Goal: Task Accomplishment & Management: Use online tool/utility

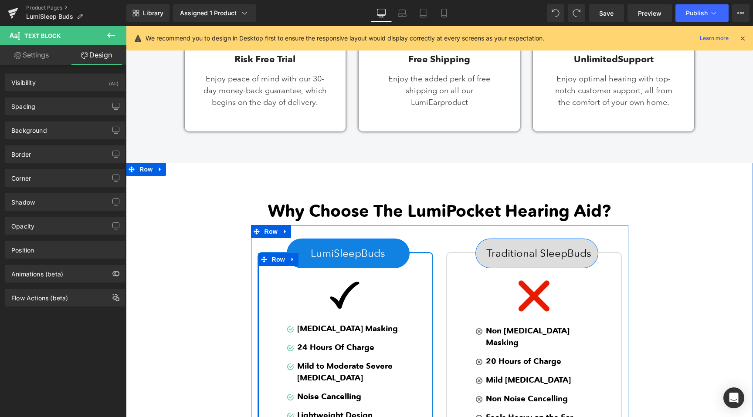
scroll to position [700, 0]
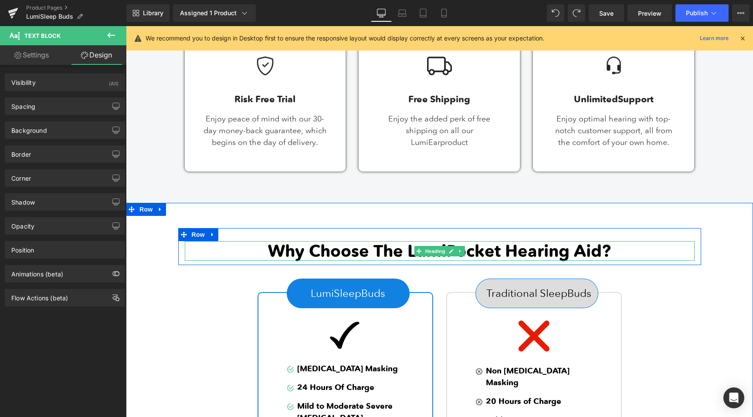
click at [499, 251] on strong "Why Choose The LumiPocket Hearing Aid?" at bounding box center [439, 251] width 343 height 20
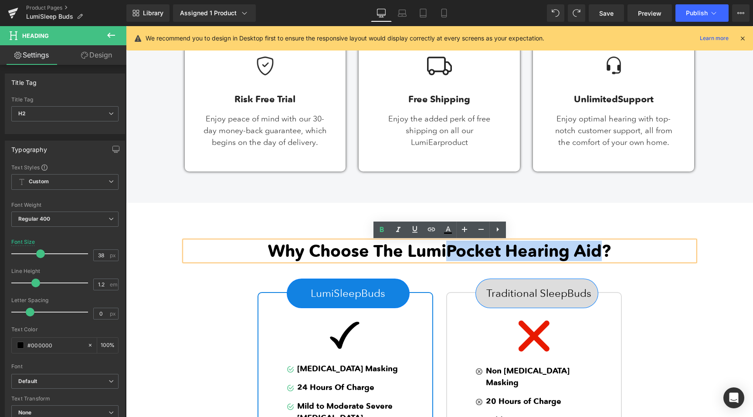
drag, startPoint x: 599, startPoint y: 248, endPoint x: 449, endPoint y: 249, distance: 149.9
click at [449, 249] on strong "Why Choose The LumiPocket Hearing Aid?" at bounding box center [439, 251] width 343 height 20
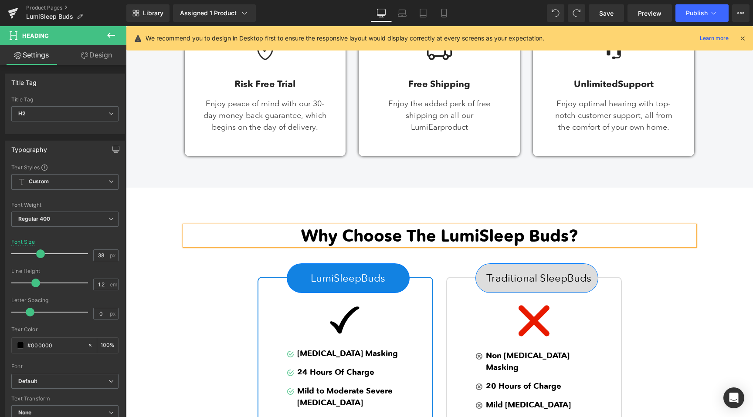
scroll to position [724, 0]
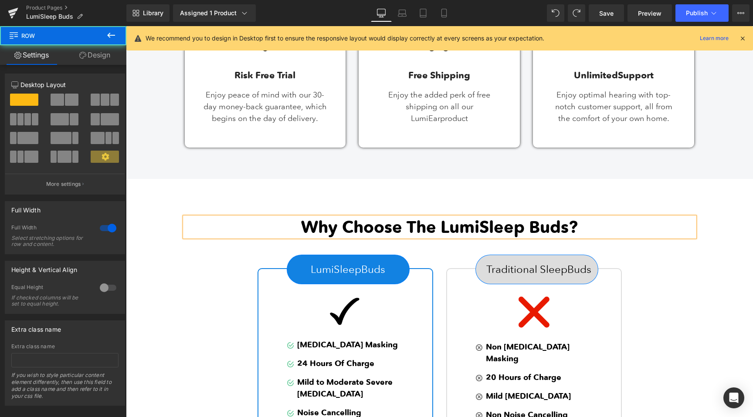
click at [565, 193] on div "Why Choose The LumiSleep Buds? Heading Row LumiSleepBuds Button Image Image [ME…" at bounding box center [439, 389] width 627 height 420
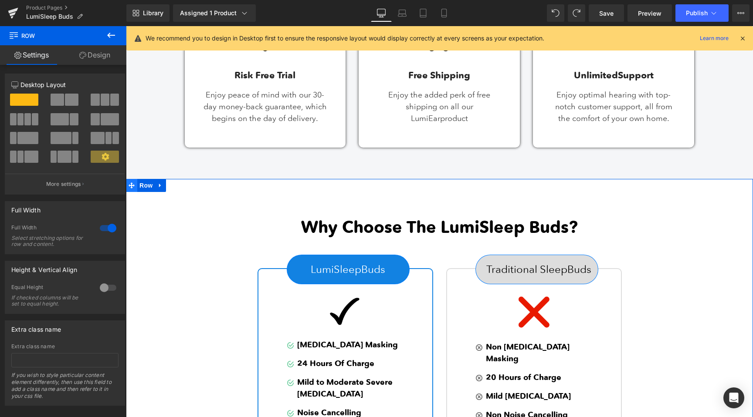
click at [136, 186] on span at bounding box center [131, 185] width 11 height 13
click at [163, 187] on icon at bounding box center [160, 185] width 6 height 7
click at [181, 186] on icon at bounding box center [183, 186] width 6 height 6
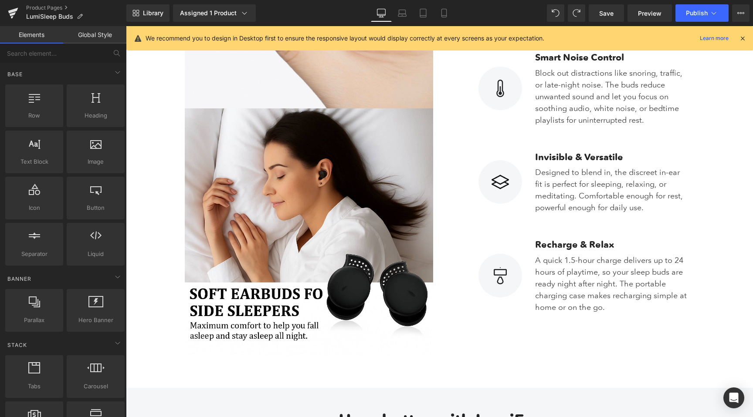
scroll to position [1079, 0]
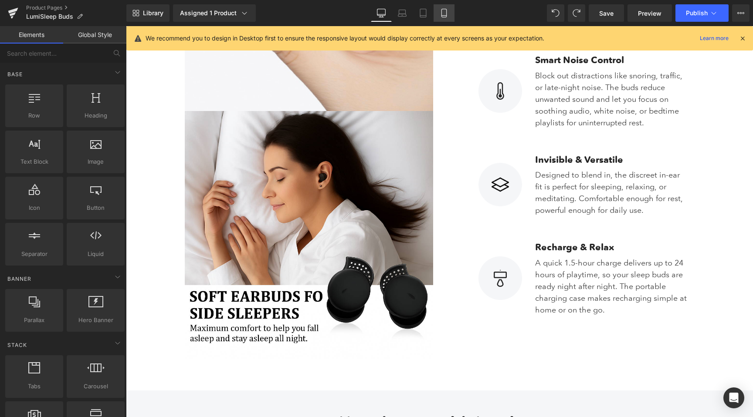
click at [439, 8] on link "Mobile" at bounding box center [444, 12] width 21 height 17
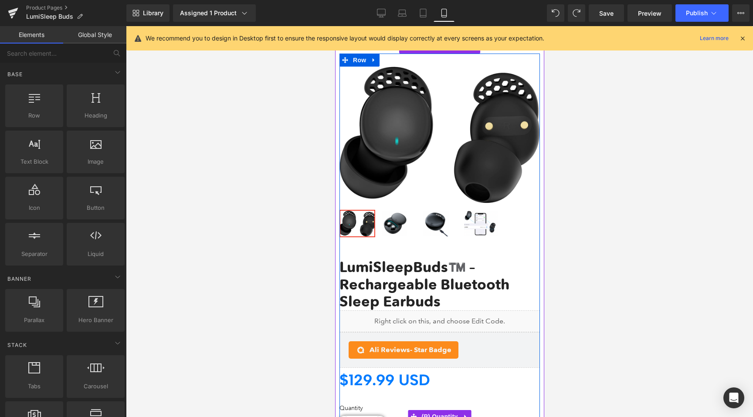
scroll to position [16, 0]
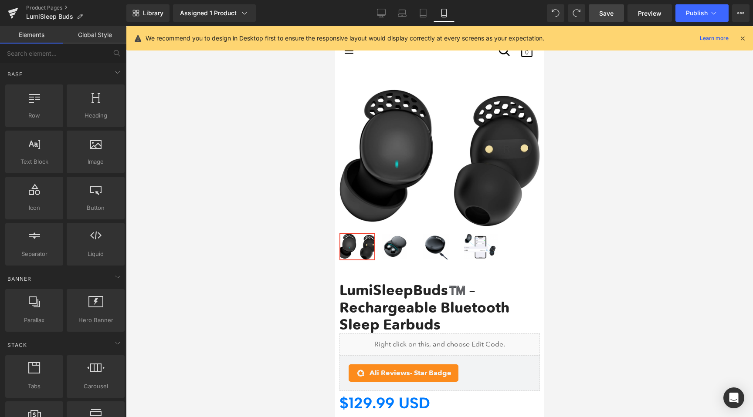
drag, startPoint x: 605, startPoint y: 18, endPoint x: 176, endPoint y: 37, distance: 429.2
click at [605, 18] on link "Save" at bounding box center [606, 12] width 35 height 17
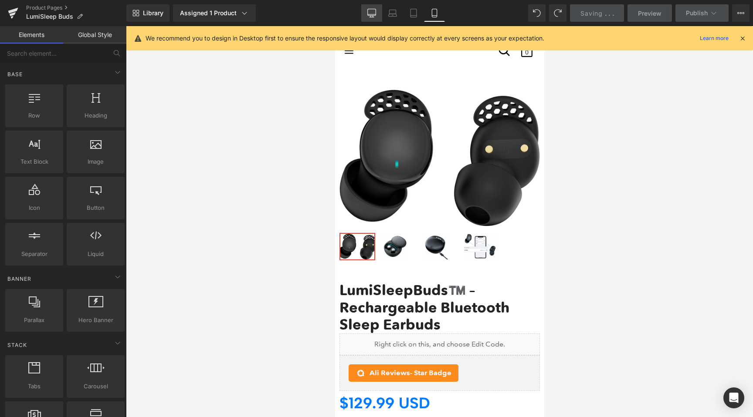
click at [367, 10] on link "Desktop" at bounding box center [371, 12] width 21 height 17
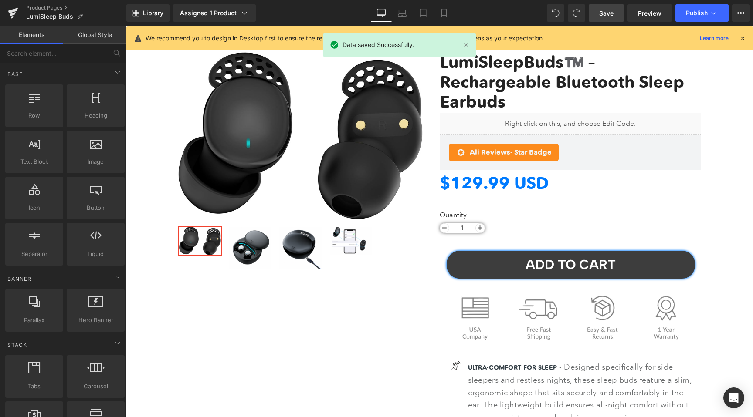
drag, startPoint x: 600, startPoint y: 13, endPoint x: 426, endPoint y: 76, distance: 185.6
click at [600, 13] on span "Save" at bounding box center [606, 13] width 14 height 9
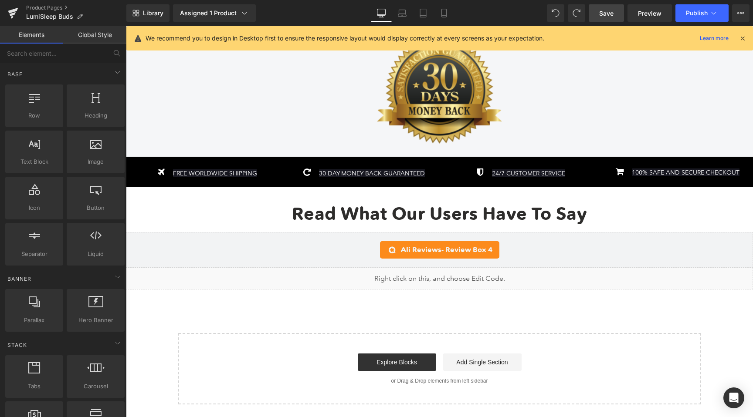
scroll to position [3839, 0]
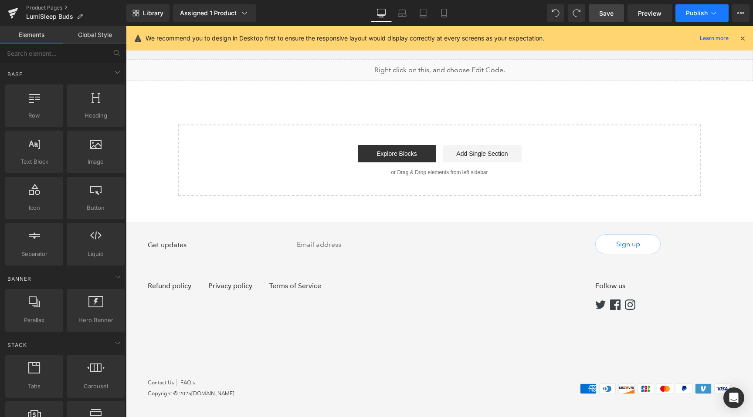
click at [697, 16] on span "Publish" at bounding box center [697, 13] width 22 height 7
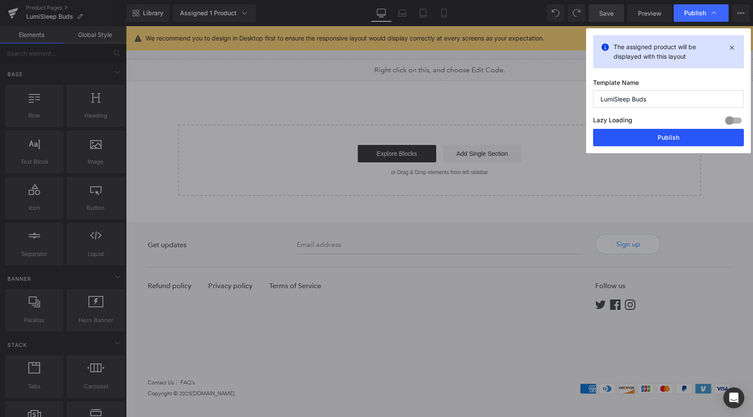
drag, startPoint x: 664, startPoint y: 138, endPoint x: 306, endPoint y: 111, distance: 358.4
click at [664, 138] on button "Publish" at bounding box center [668, 137] width 151 height 17
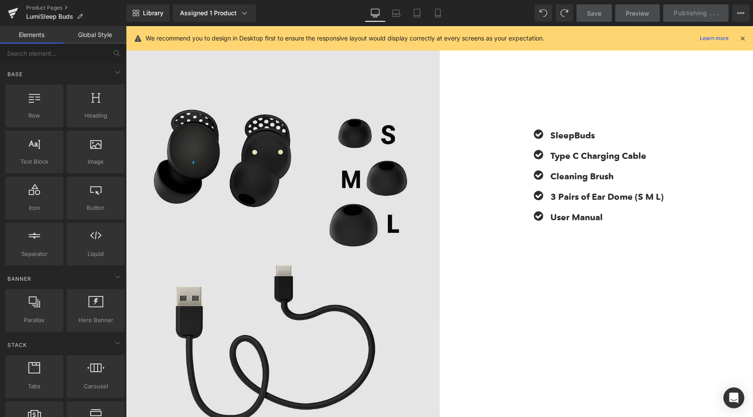
scroll to position [3014, 0]
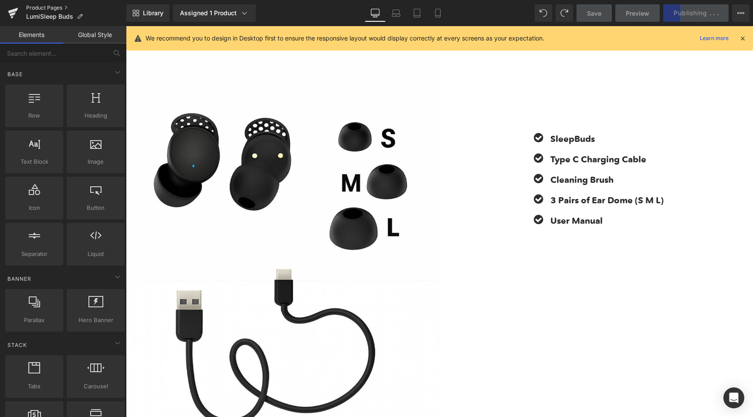
click at [35, 8] on link "Product Pages" at bounding box center [76, 7] width 100 height 7
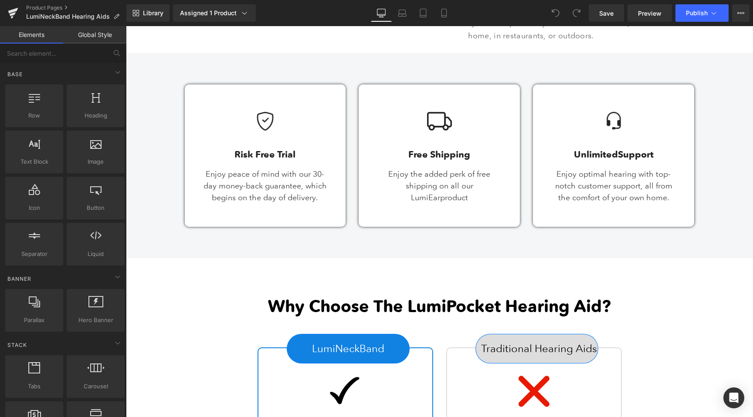
scroll to position [747, 0]
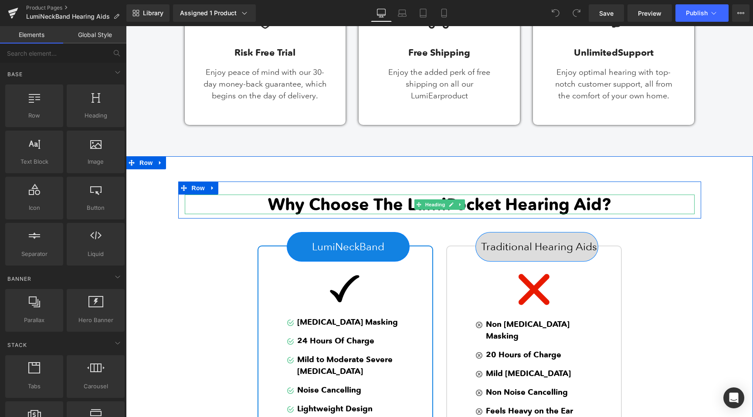
click at [499, 207] on strong "Why Choose The LumiPocket Hearing Aid?" at bounding box center [439, 204] width 343 height 20
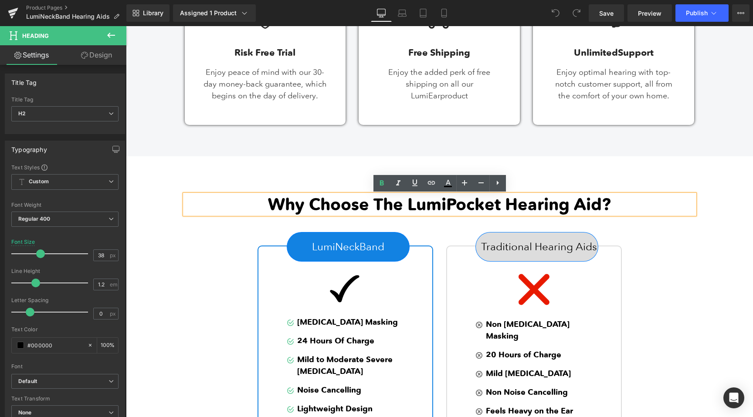
click at [500, 207] on strong "Why Choose The LumiPocket Hearing Aid?" at bounding box center [439, 204] width 343 height 20
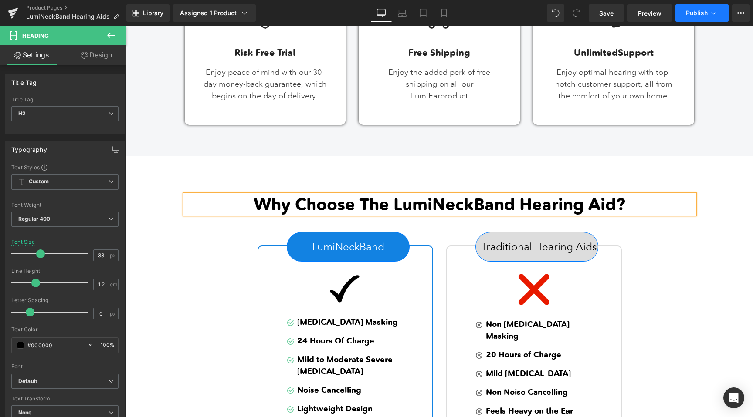
click at [696, 16] on span "Publish" at bounding box center [697, 13] width 22 height 7
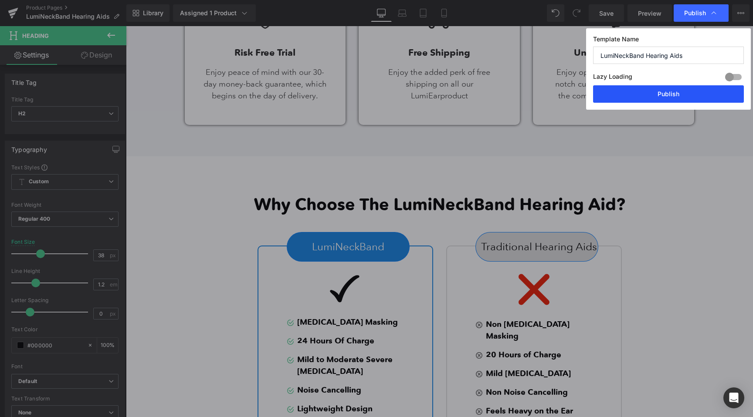
click at [669, 94] on button "Publish" at bounding box center [668, 93] width 151 height 17
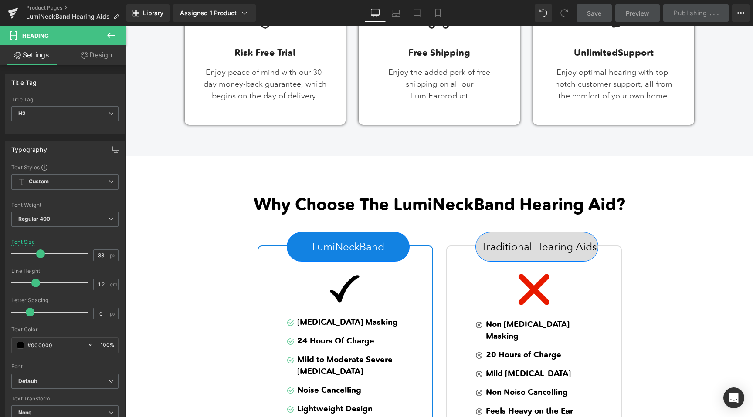
click at [588, 15] on span "Save" at bounding box center [594, 13] width 14 height 9
click at [589, 13] on span "Save" at bounding box center [594, 13] width 14 height 9
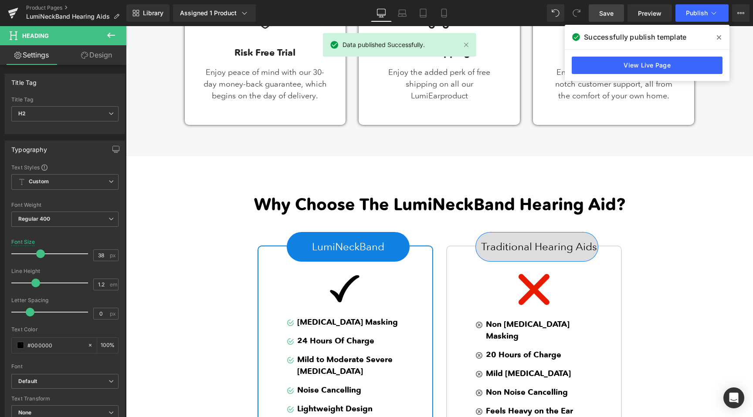
click at [597, 7] on link "Save" at bounding box center [606, 12] width 35 height 17
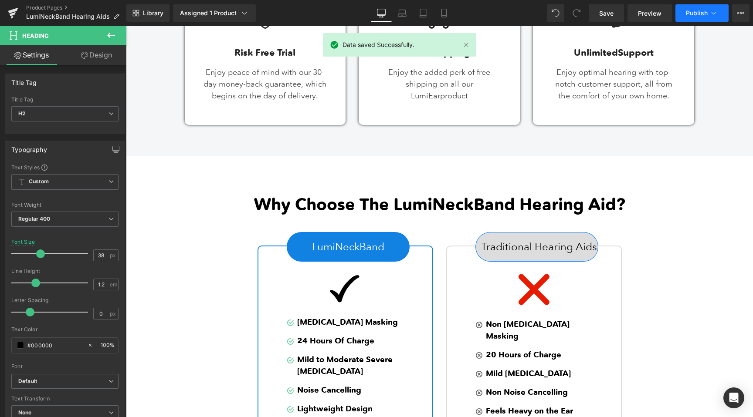
click at [695, 18] on button "Publish" at bounding box center [701, 12] width 53 height 17
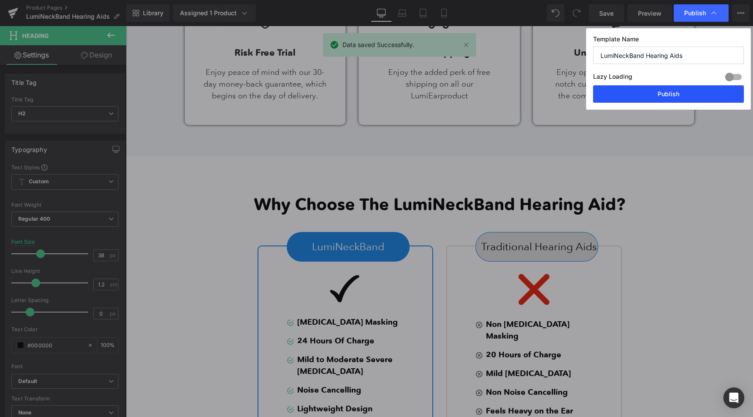
click at [635, 96] on button "Publish" at bounding box center [668, 93] width 151 height 17
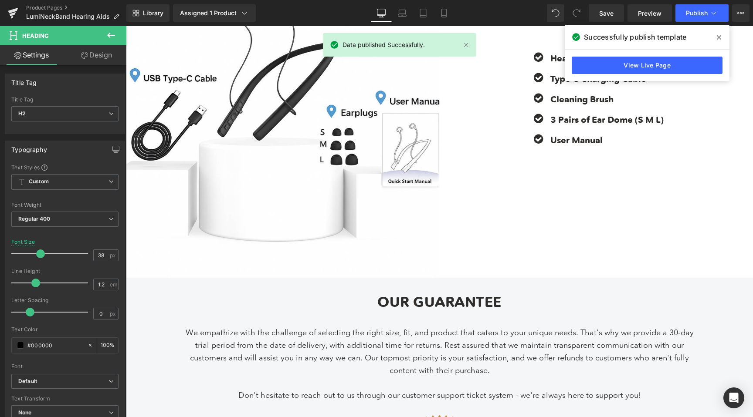
scroll to position [3562, 0]
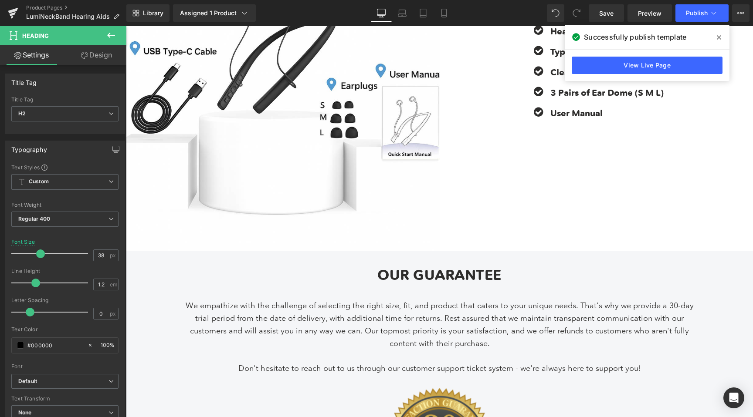
drag, startPoint x: 718, startPoint y: 34, endPoint x: 592, endPoint y: 8, distance: 128.6
click at [718, 34] on icon at bounding box center [719, 37] width 4 height 7
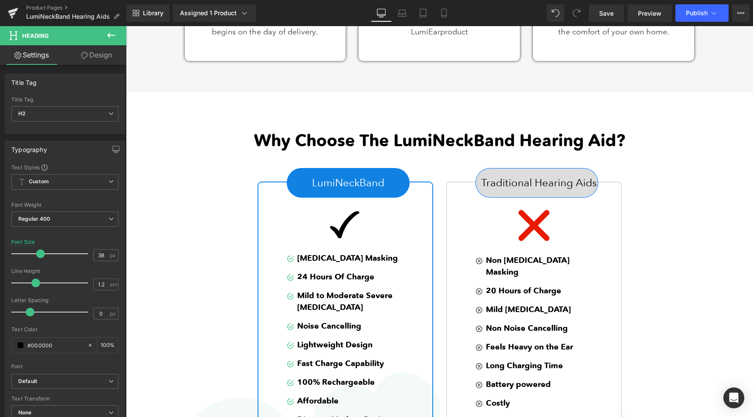
scroll to position [0, 0]
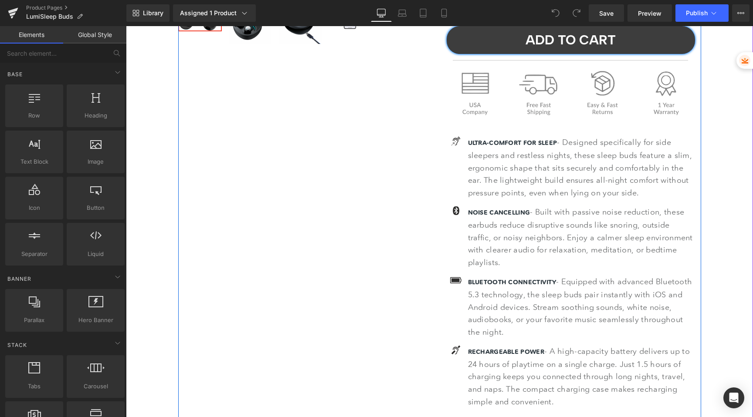
scroll to position [312, 0]
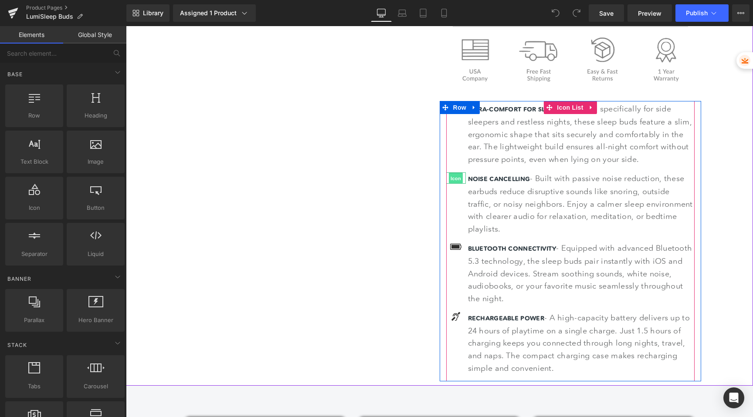
click at [459, 177] on span "Icon" at bounding box center [456, 178] width 14 height 10
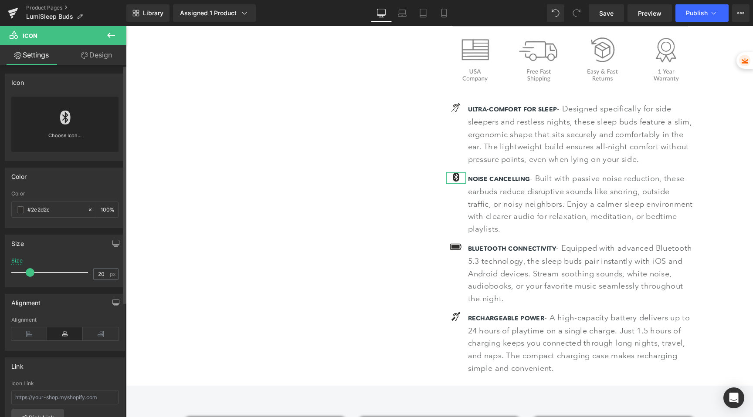
click at [72, 117] on div "Choose Icon..." at bounding box center [64, 124] width 107 height 55
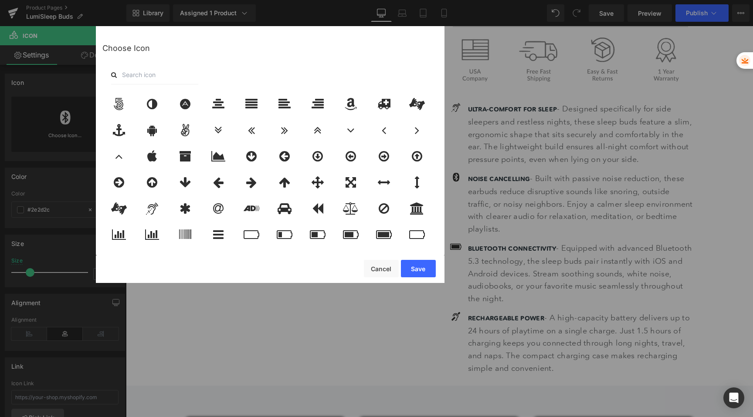
click at [148, 72] on input "text" at bounding box center [154, 74] width 87 height 19
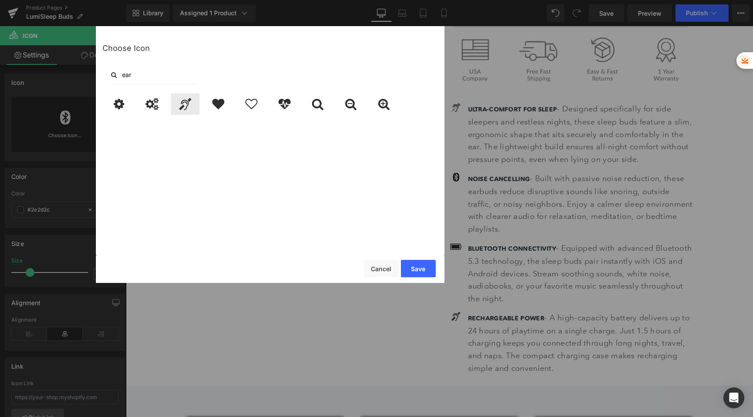
type input "ear"
click at [184, 102] on icon at bounding box center [185, 104] width 12 height 12
click at [415, 270] on button "Save" at bounding box center [418, 268] width 35 height 17
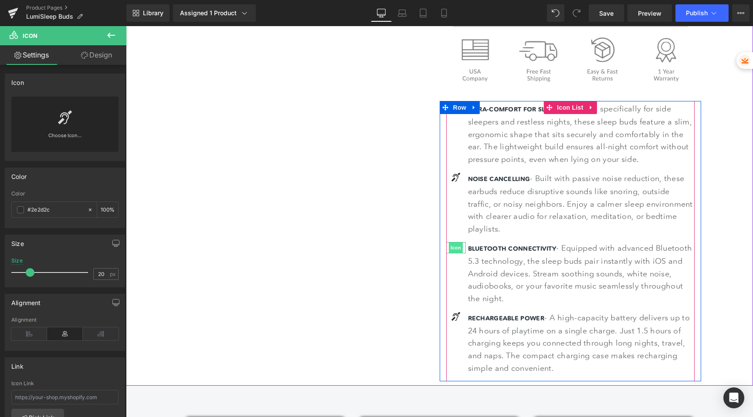
click at [455, 248] on span "Icon" at bounding box center [456, 248] width 14 height 10
click at [455, 251] on span "Icon" at bounding box center [456, 248] width 14 height 10
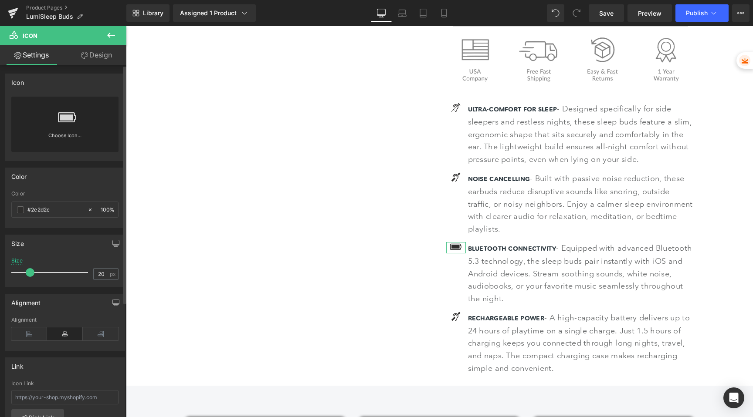
click at [64, 108] on link at bounding box center [65, 114] width 14 height 35
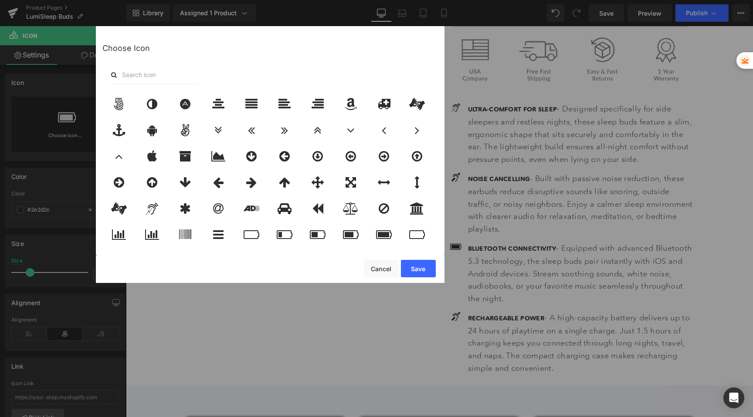
click at [169, 75] on input "text" at bounding box center [154, 74] width 87 height 19
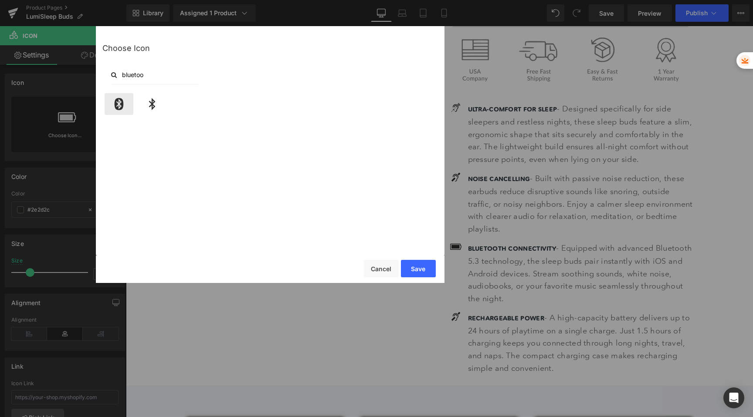
type input "bluetoo"
click at [124, 104] on icon at bounding box center [119, 104] width 10 height 12
click at [414, 270] on button "Save" at bounding box center [418, 268] width 35 height 17
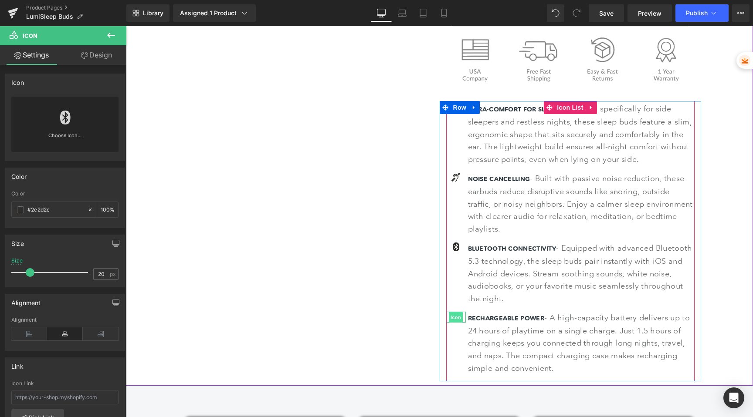
click at [452, 319] on span "Icon" at bounding box center [456, 317] width 14 height 10
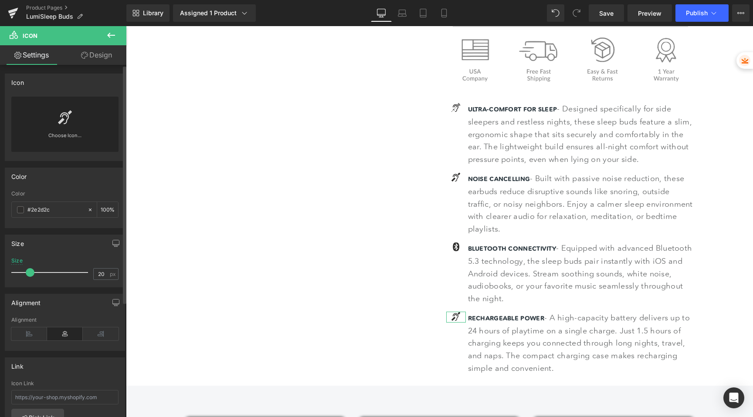
click at [61, 104] on link at bounding box center [65, 114] width 14 height 35
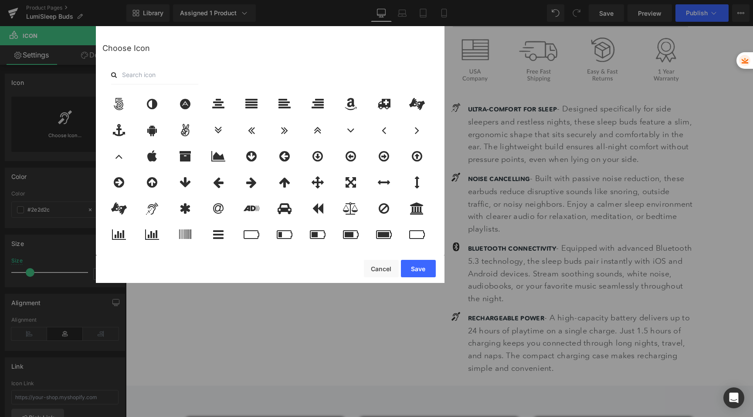
click at [151, 72] on input "text" at bounding box center [154, 74] width 87 height 19
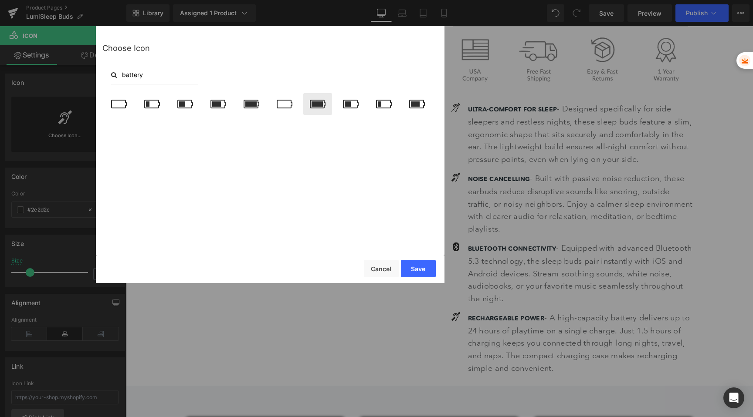
type input "battery"
click at [320, 109] on icon at bounding box center [318, 104] width 16 height 12
click at [414, 268] on button "Save" at bounding box center [418, 268] width 35 height 17
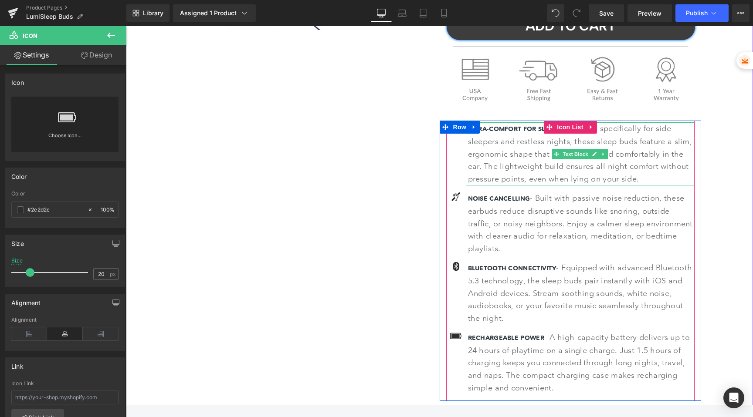
scroll to position [289, 0]
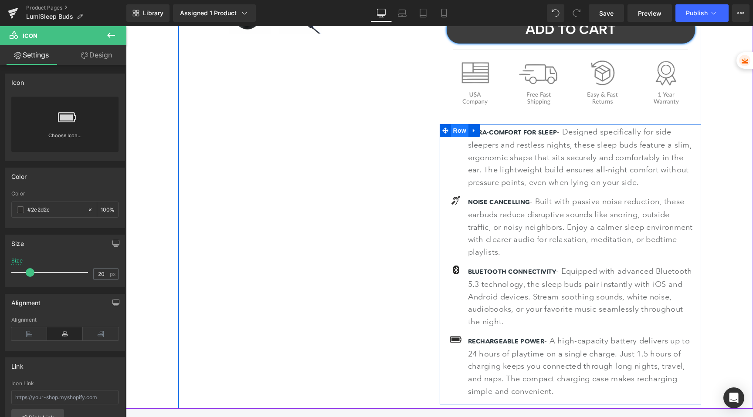
click at [455, 131] on span "Row" at bounding box center [459, 130] width 17 height 13
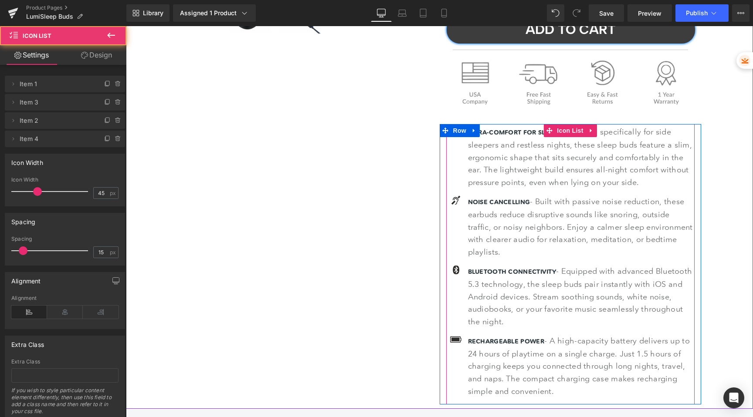
click at [458, 162] on div "ULTRA-COMFORT FOR SLEEP - Designed specifically for side sleepers and restless …" at bounding box center [570, 157] width 248 height 63
click at [571, 132] on span "Icon List" at bounding box center [570, 131] width 31 height 13
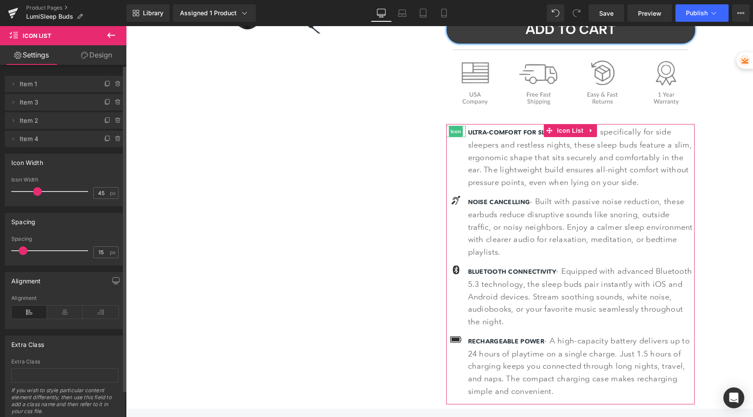
click at [46, 86] on span "Item 1" at bounding box center [56, 84] width 73 height 17
click at [12, 85] on icon at bounding box center [13, 84] width 7 height 7
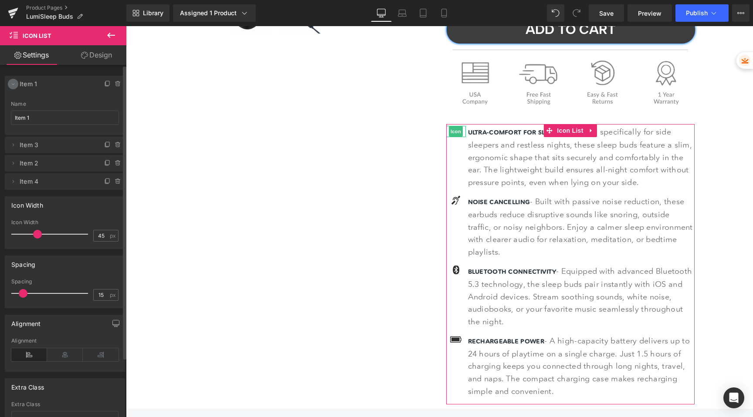
click at [12, 85] on icon at bounding box center [13, 84] width 7 height 7
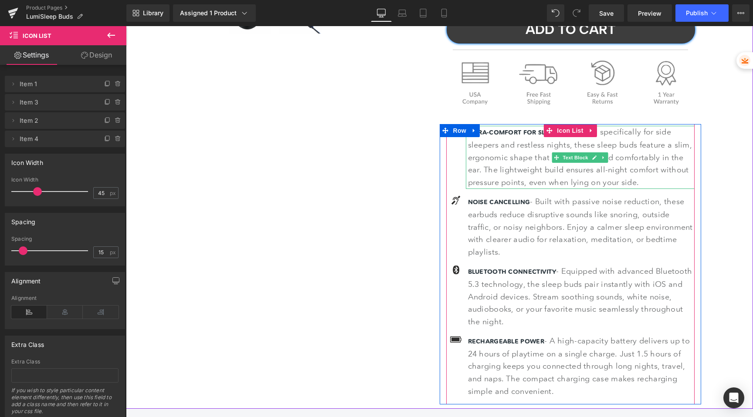
click at [516, 143] on span "- Designed specifically for side sleepers and restless nights, these sleep buds…" at bounding box center [580, 157] width 224 height 60
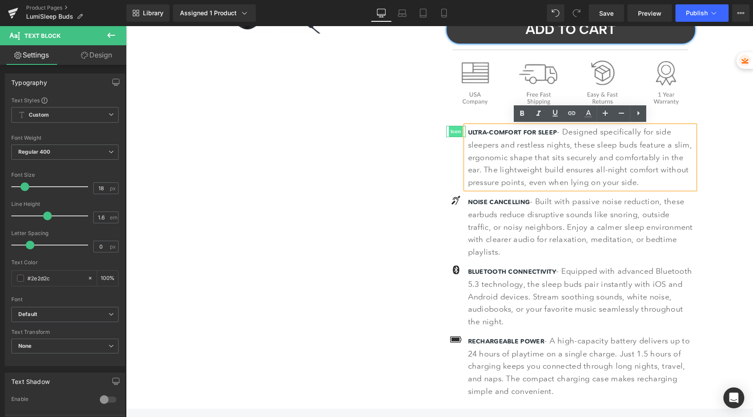
click at [455, 131] on span "Icon" at bounding box center [456, 131] width 14 height 10
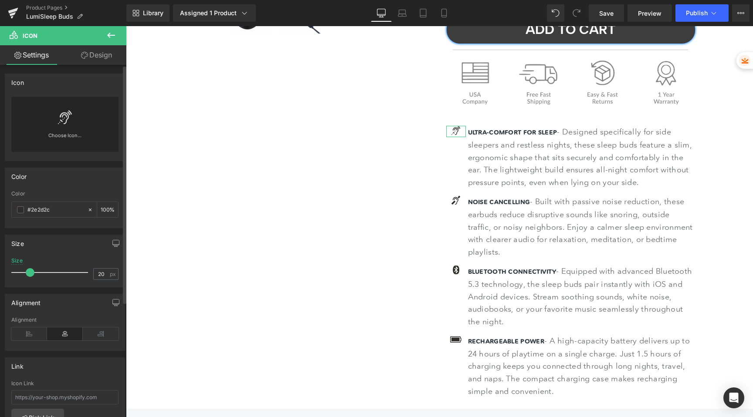
click at [63, 129] on link at bounding box center [65, 114] width 14 height 35
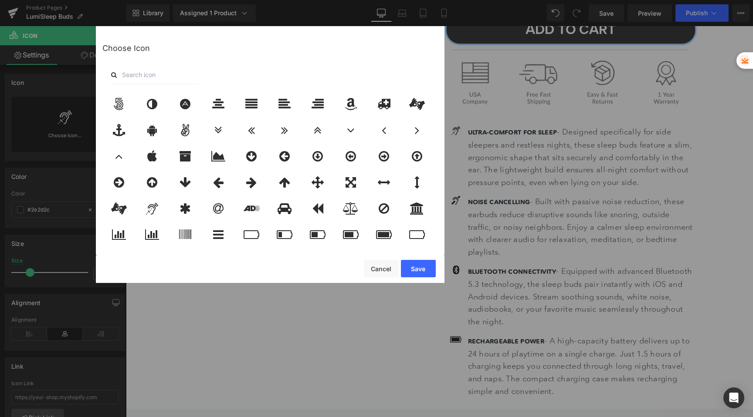
click at [156, 77] on input "text" at bounding box center [154, 74] width 87 height 19
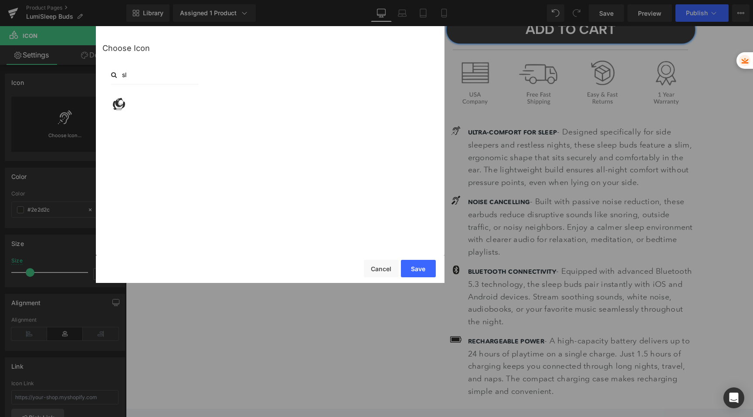
type input "s"
type input "moon"
click at [116, 102] on icon at bounding box center [119, 104] width 10 height 12
click at [421, 264] on button "Save" at bounding box center [418, 268] width 35 height 17
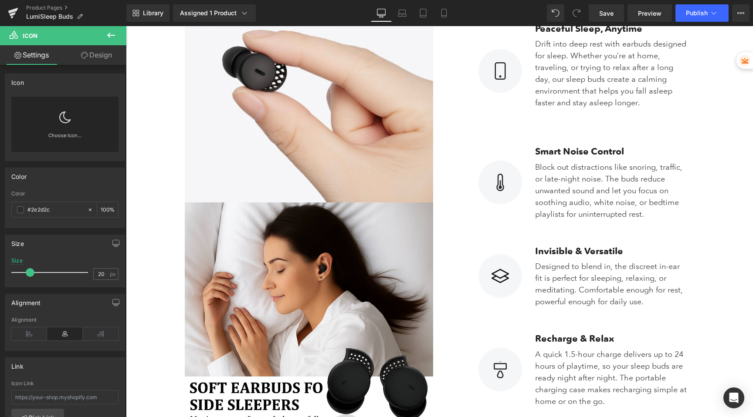
scroll to position [968, 0]
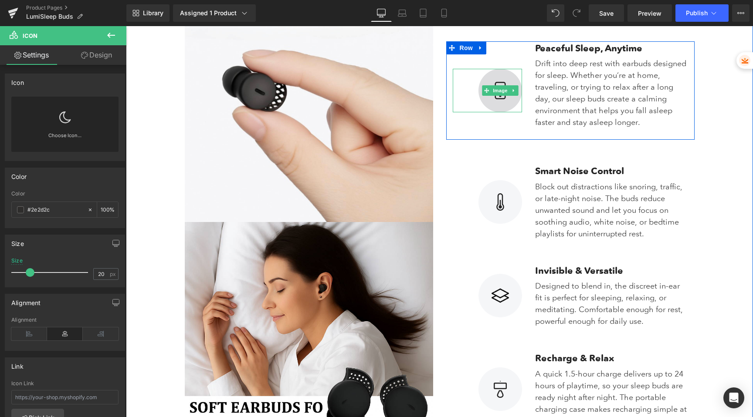
click at [499, 83] on img at bounding box center [501, 91] width 44 height 44
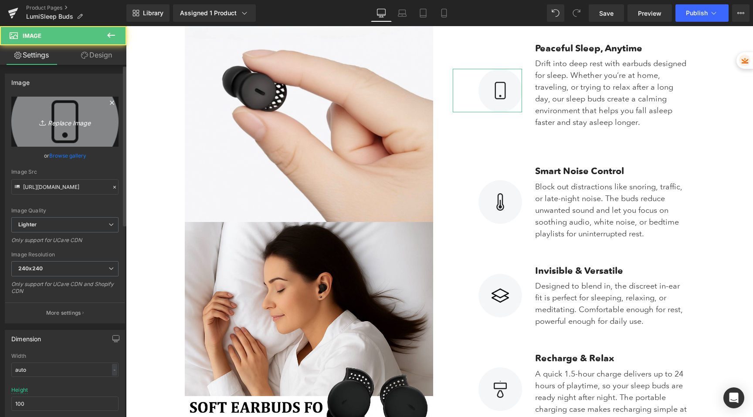
click at [74, 121] on icon "Replace Image" at bounding box center [65, 121] width 70 height 11
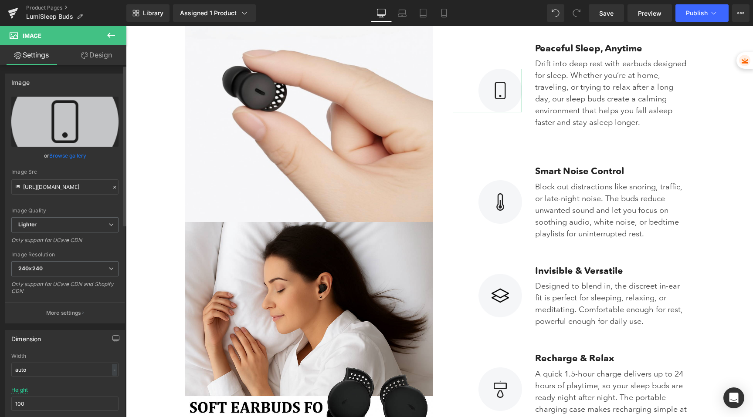
click at [72, 155] on link "Browse gallery" at bounding box center [67, 155] width 37 height 15
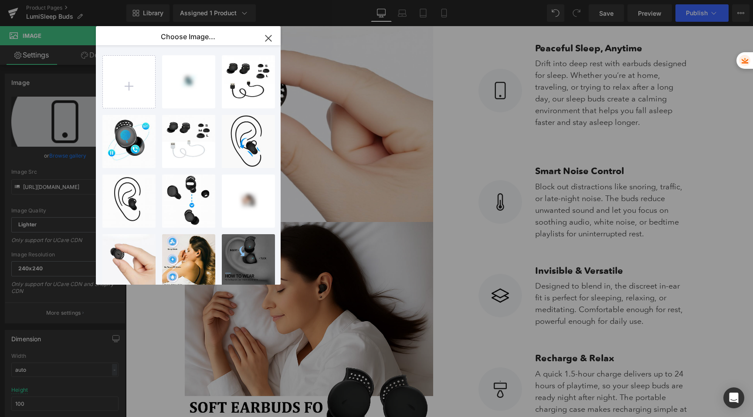
click at [267, 36] on icon "button" at bounding box center [268, 38] width 14 height 14
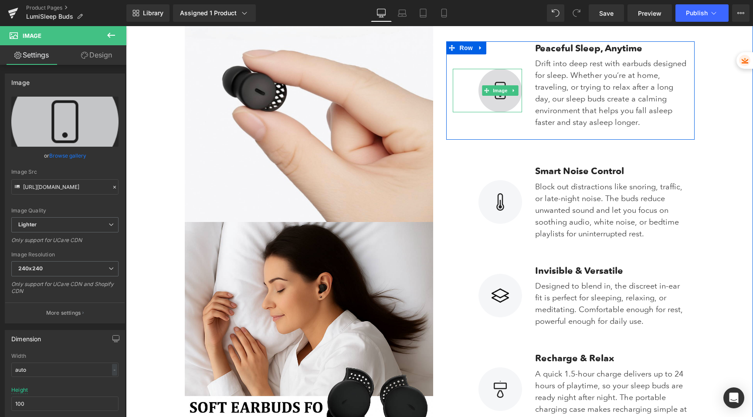
click at [499, 80] on img at bounding box center [501, 91] width 44 height 44
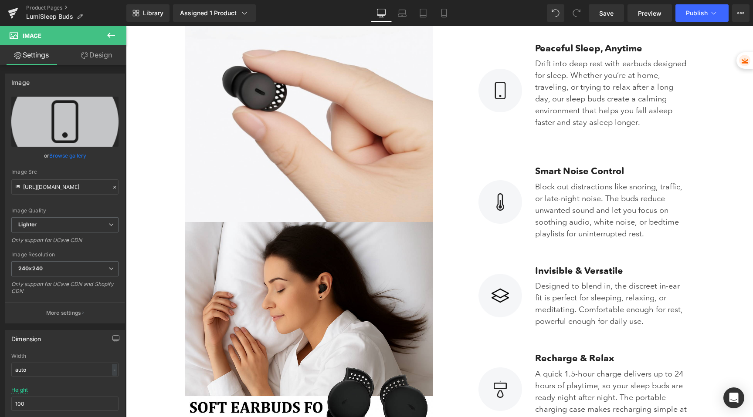
click at [113, 36] on icon at bounding box center [111, 35] width 10 height 10
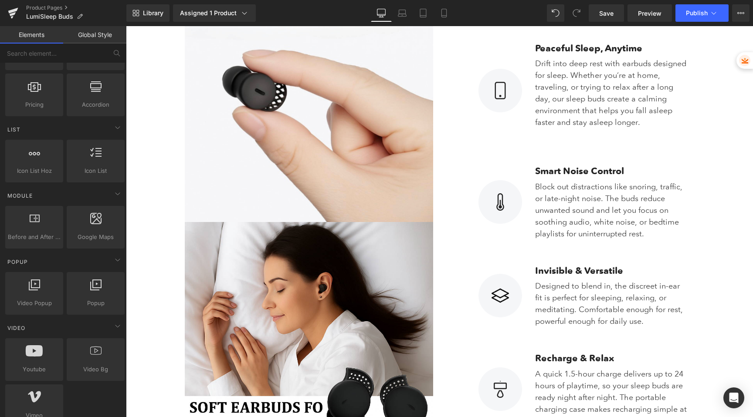
scroll to position [347, 0]
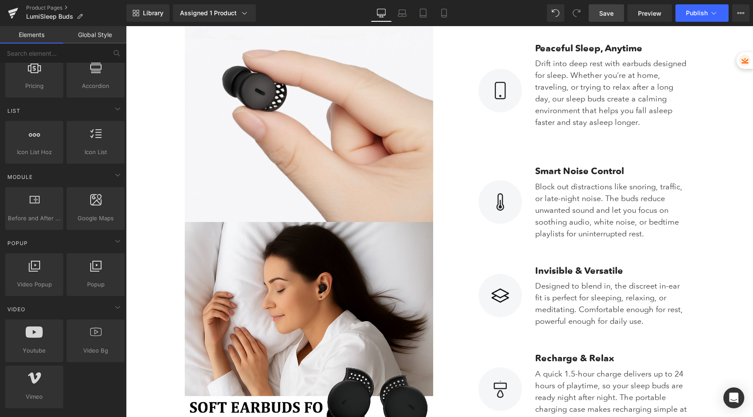
click at [604, 12] on span "Save" at bounding box center [606, 13] width 14 height 9
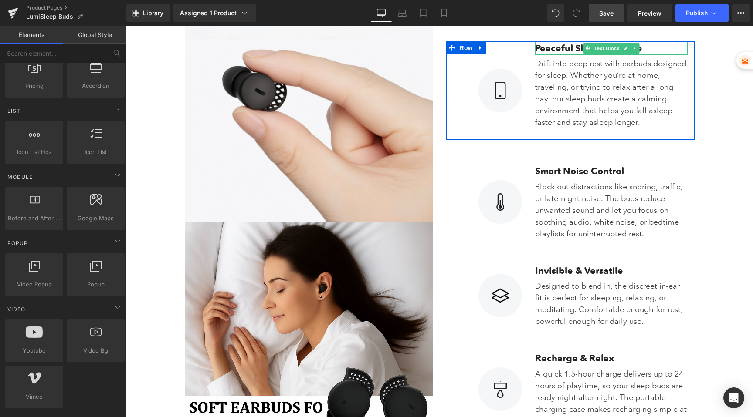
click at [546, 48] on b "Peaceful Sleep, Anytime" at bounding box center [588, 47] width 107 height 11
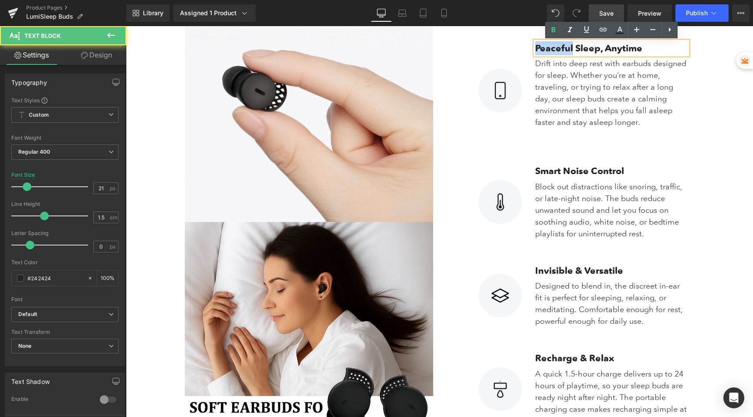
click at [546, 48] on b "Peaceful Sleep, Anytime" at bounding box center [588, 47] width 107 height 11
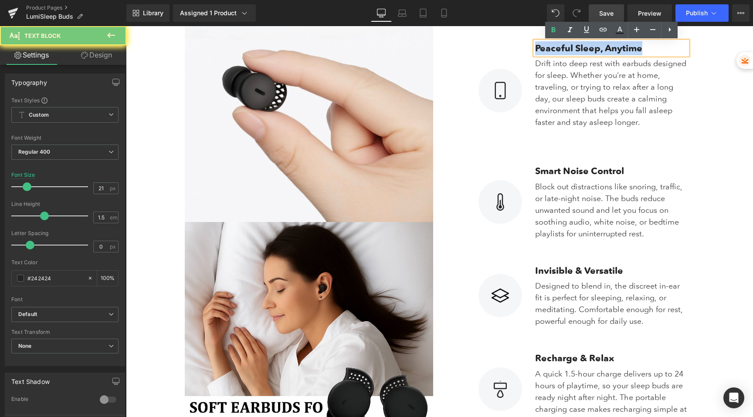
click at [546, 48] on b "Peaceful Sleep, Anytime" at bounding box center [588, 47] width 107 height 11
copy b "Peaceful Sleep, Anytime"
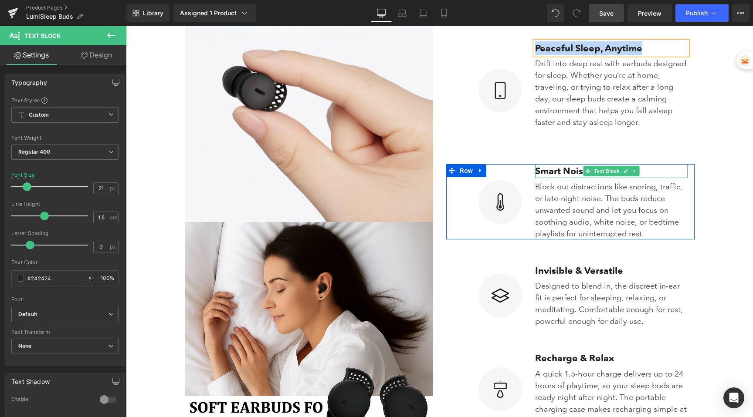
click at [546, 172] on b "Smart Noise Control" at bounding box center [579, 170] width 89 height 11
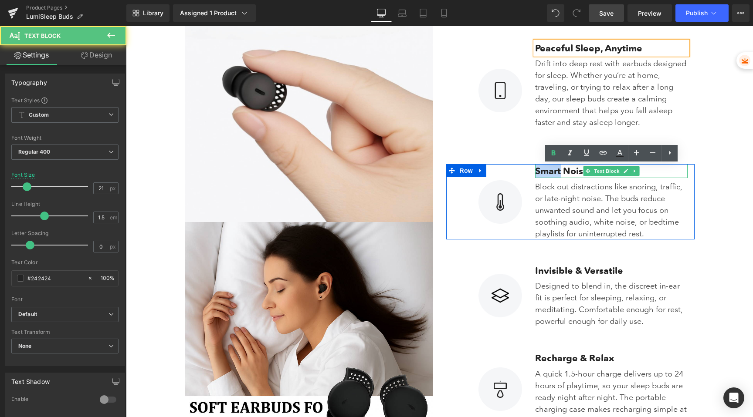
click at [546, 172] on b "Smart Noise Control" at bounding box center [579, 170] width 89 height 11
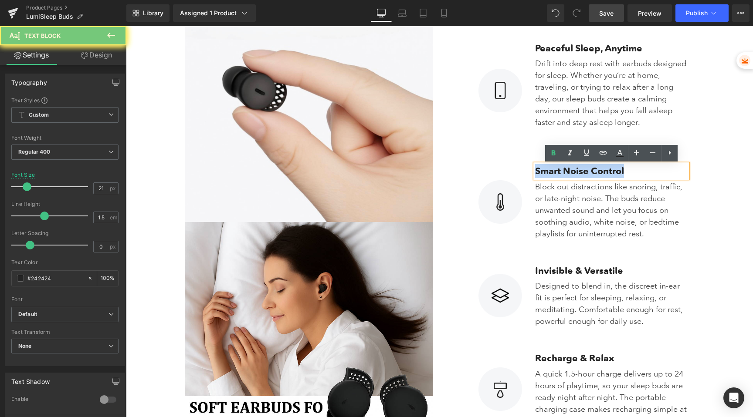
click at [546, 172] on b "Smart Noise Control" at bounding box center [579, 170] width 89 height 11
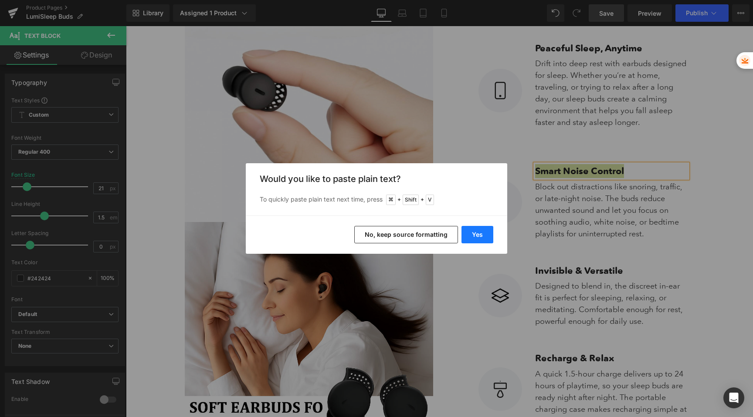
click at [480, 233] on button "Yes" at bounding box center [478, 234] width 32 height 17
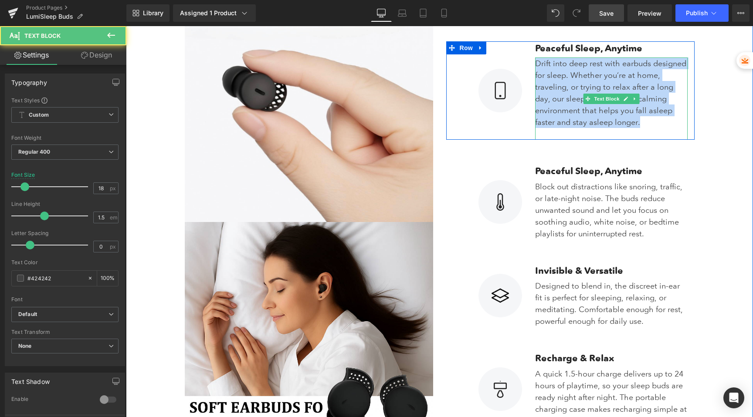
drag, startPoint x: 538, startPoint y: 64, endPoint x: 643, endPoint y: 128, distance: 122.8
click at [643, 128] on p "Drift into deep rest with earbuds designed for sleep. Whether you’re at home, t…" at bounding box center [611, 93] width 153 height 71
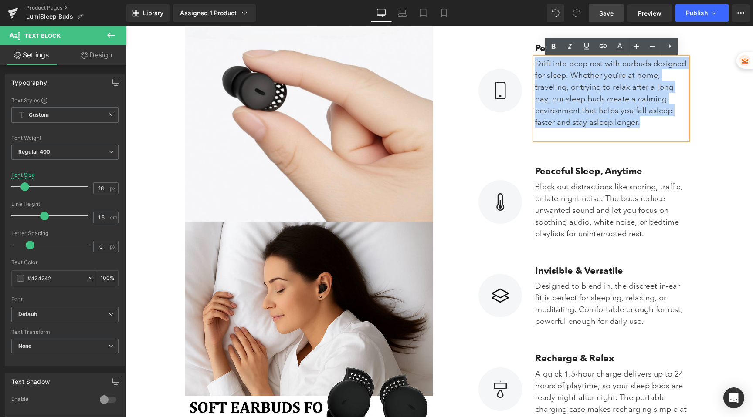
copy p "Drift into deep rest with earbuds designed for sleep. Whether you’re at home, t…"
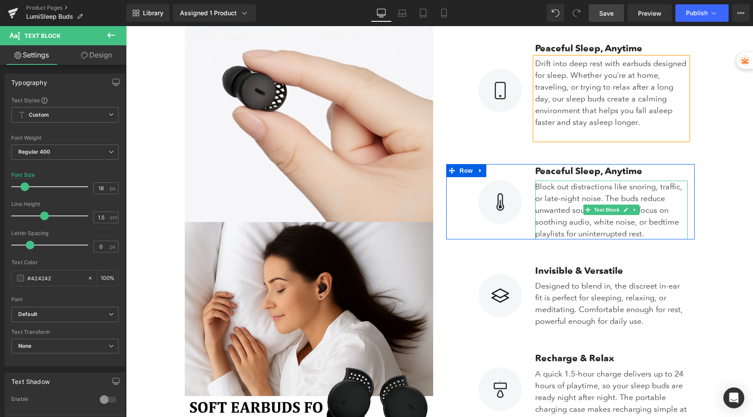
click at [541, 187] on p "Block out distractions like snoring, traffic, or late-night noise. The buds red…" at bounding box center [611, 210] width 153 height 59
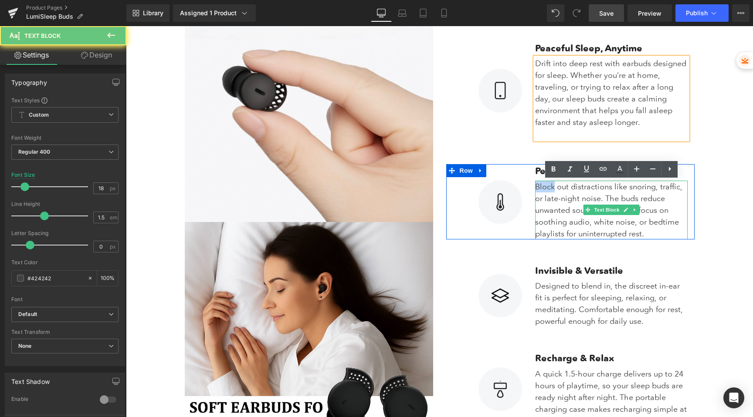
click at [541, 187] on p "Block out distractions like snoring, traffic, or late-night noise. The buds red…" at bounding box center [611, 210] width 153 height 59
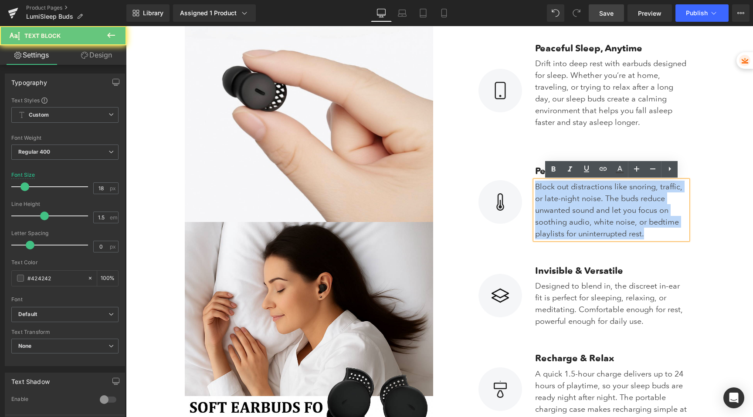
click at [541, 187] on p "Block out distractions like snoring, traffic, or late-night noise. The buds red…" at bounding box center [611, 210] width 153 height 59
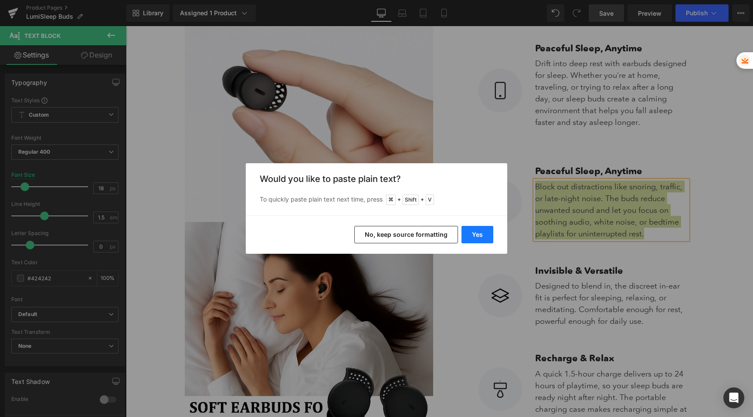
click at [473, 237] on button "Yes" at bounding box center [478, 234] width 32 height 17
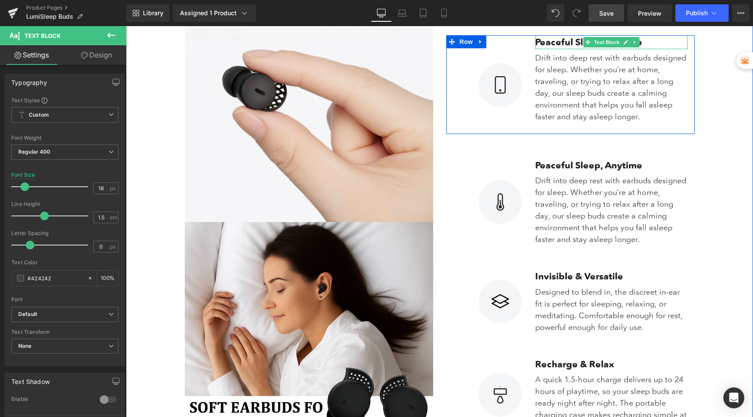
click at [550, 43] on b "Peaceful Sleep, Anytime" at bounding box center [588, 41] width 107 height 11
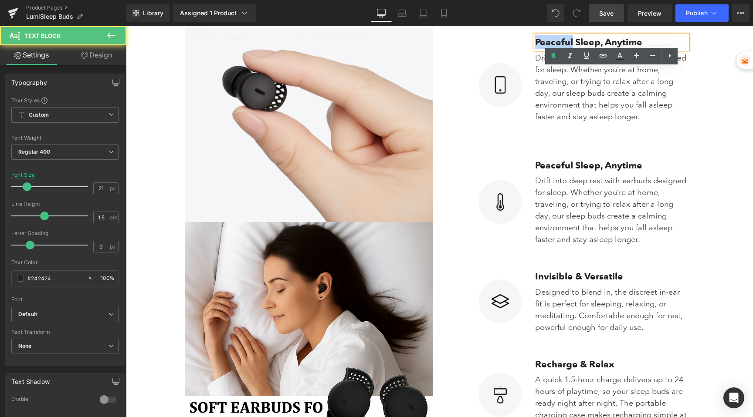
click at [550, 43] on b "Peaceful Sleep, Anytime" at bounding box center [588, 41] width 107 height 11
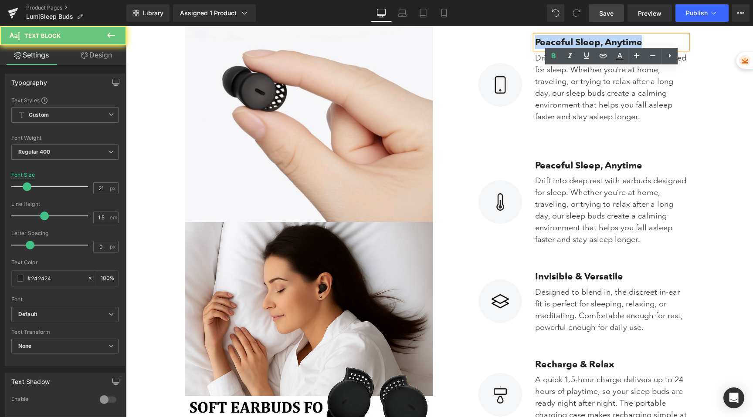
click at [550, 43] on b "Peaceful Sleep, Anytime" at bounding box center [588, 41] width 107 height 11
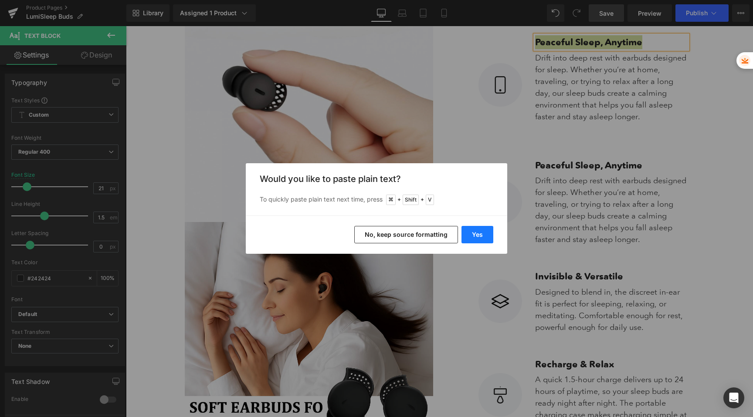
drag, startPoint x: 481, startPoint y: 240, endPoint x: 354, endPoint y: 214, distance: 129.1
click at [481, 240] on button "Yes" at bounding box center [478, 234] width 32 height 17
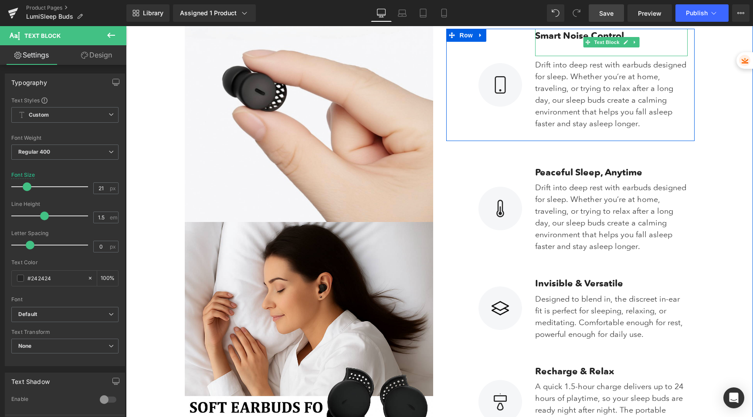
click at [555, 53] on p at bounding box center [611, 49] width 153 height 14
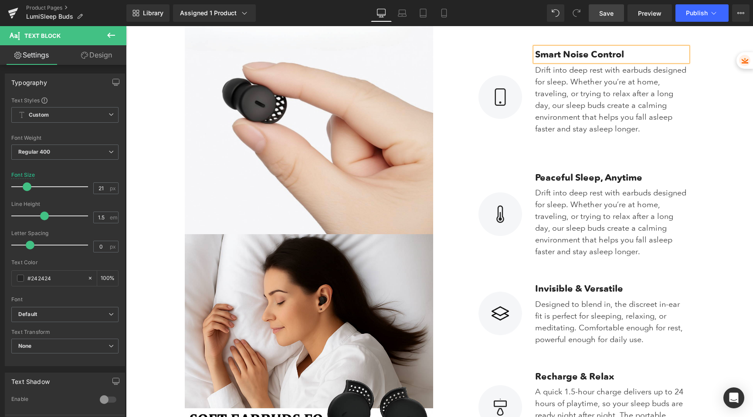
scroll to position [956, 0]
click at [540, 76] on p "Drift into deep rest with earbuds designed for sleep. Whether you’re at home, t…" at bounding box center [611, 99] width 153 height 71
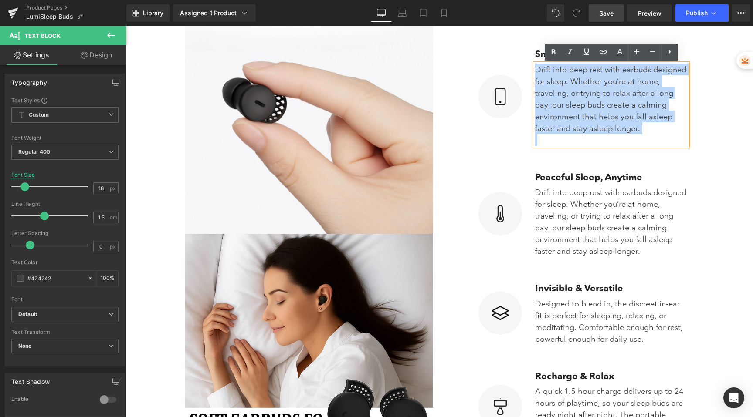
drag, startPoint x: 538, startPoint y: 70, endPoint x: 658, endPoint y: 137, distance: 138.1
click at [658, 137] on div "Drift into deep rest with earbuds designed for sleep. Whether you’re at home, t…" at bounding box center [611, 105] width 153 height 82
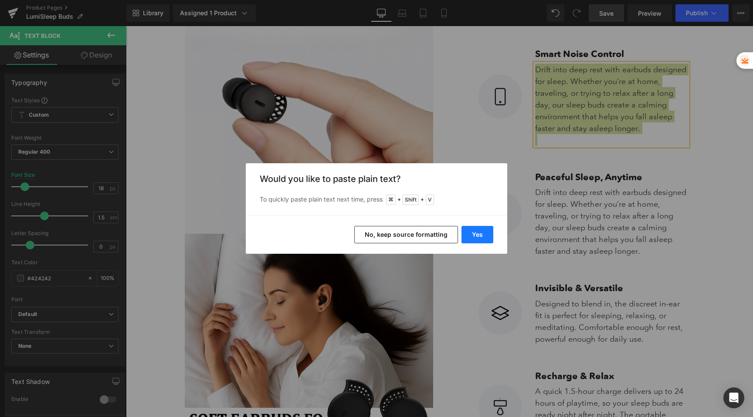
click at [480, 234] on button "Yes" at bounding box center [478, 234] width 32 height 17
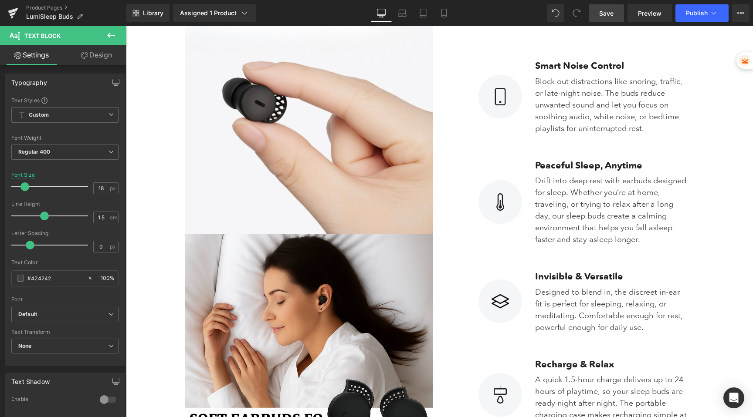
click at [612, 15] on span "Save" at bounding box center [606, 13] width 14 height 9
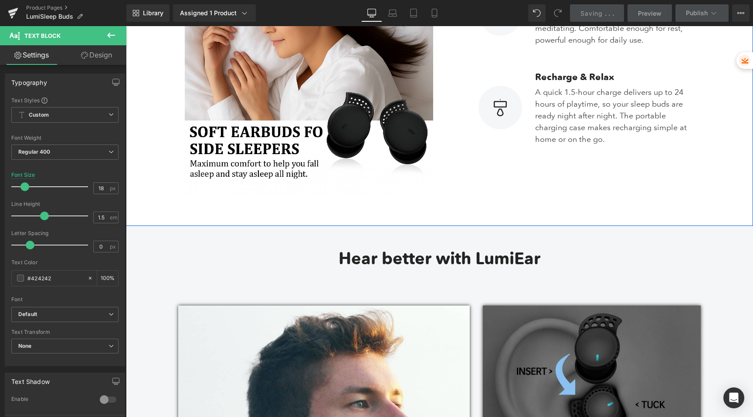
scroll to position [1448, 0]
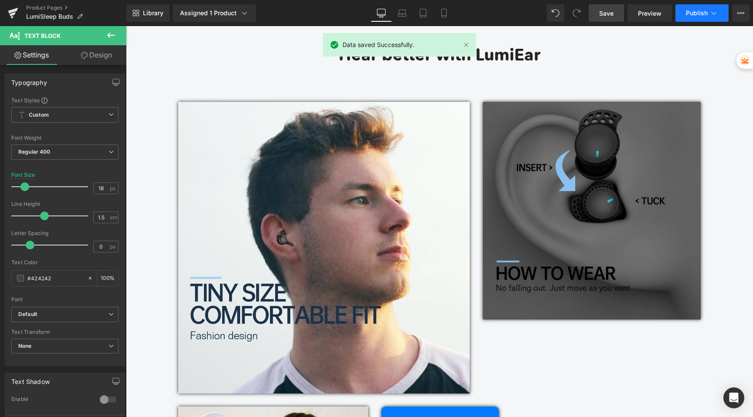
click at [695, 10] on span "Publish" at bounding box center [697, 13] width 22 height 7
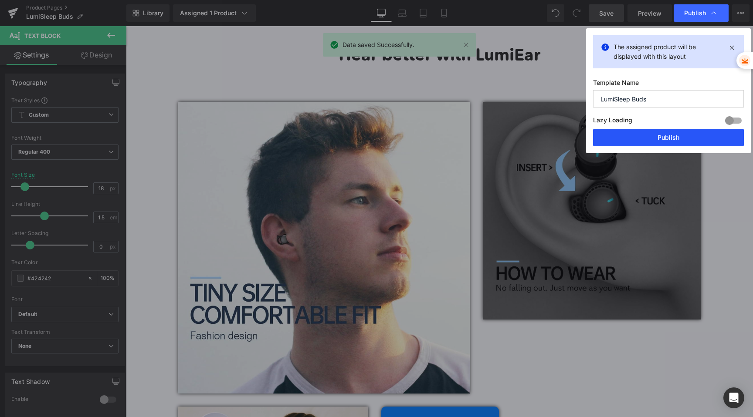
click at [638, 140] on button "Publish" at bounding box center [668, 137] width 151 height 17
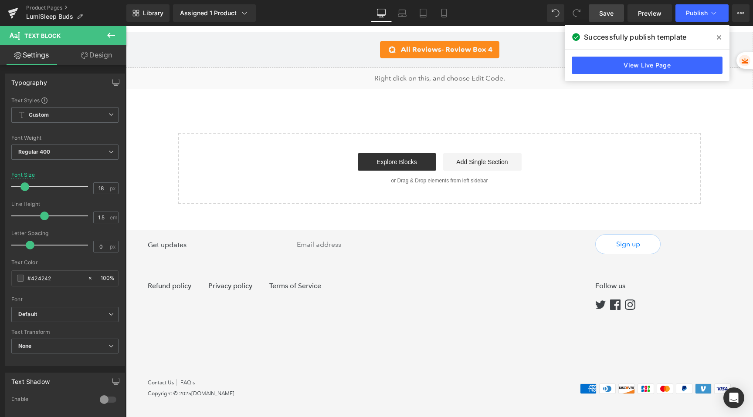
scroll to position [3839, 0]
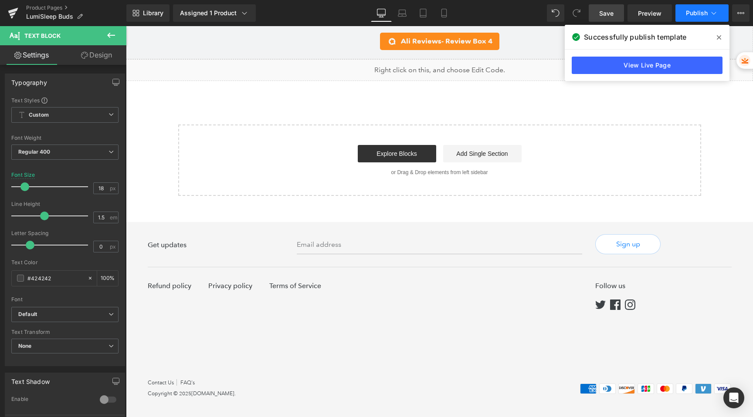
click at [694, 15] on span "Publish" at bounding box center [697, 13] width 22 height 7
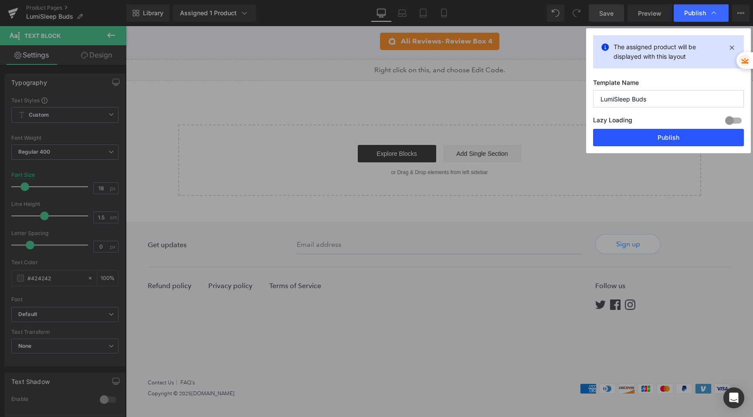
click at [635, 136] on button "Publish" at bounding box center [668, 137] width 151 height 17
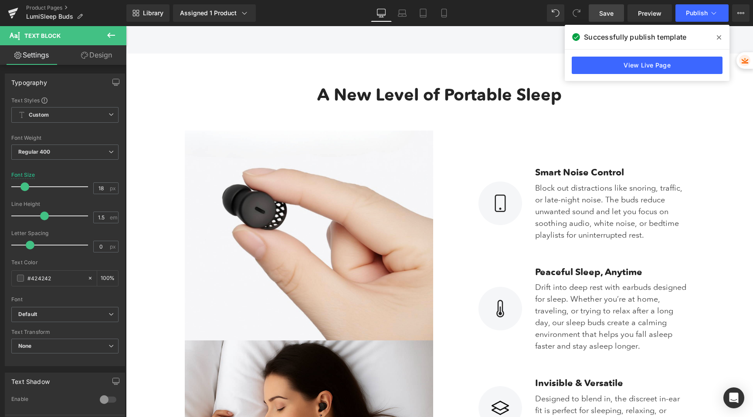
scroll to position [810, 0]
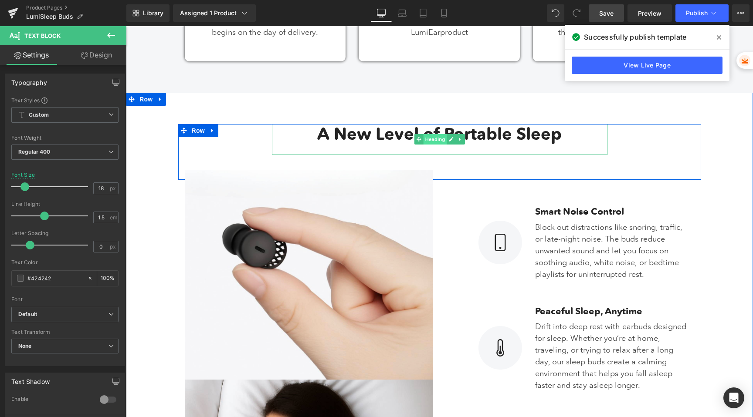
click at [437, 137] on span "Heading" at bounding box center [435, 139] width 24 height 10
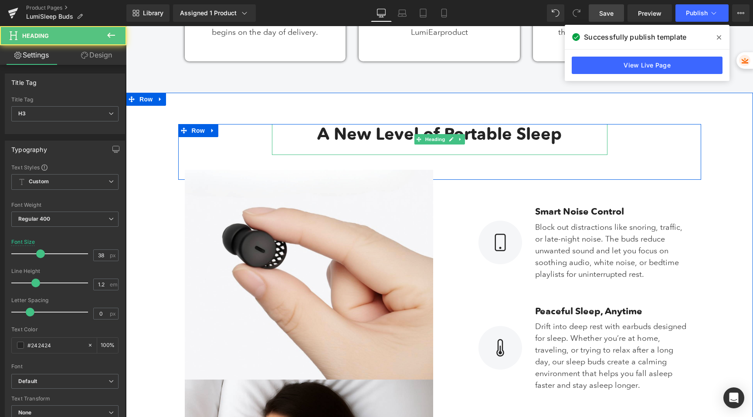
click at [504, 140] on b "A New Level of Portable Sleep" at bounding box center [439, 134] width 244 height 20
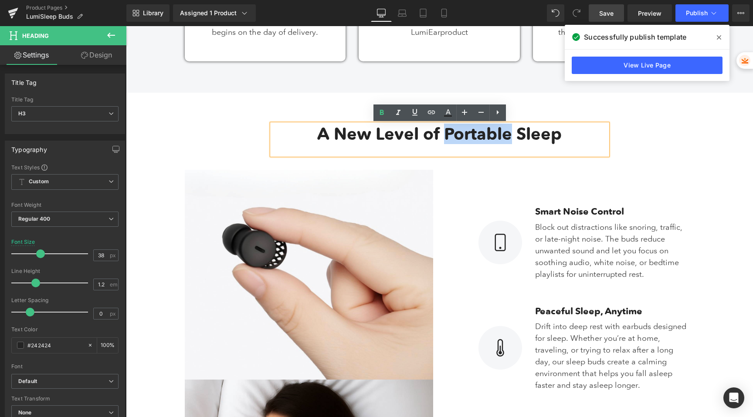
drag, startPoint x: 509, startPoint y: 138, endPoint x: 446, endPoint y: 138, distance: 62.8
click at [446, 138] on b "A New Level of Portable Sleep" at bounding box center [439, 134] width 244 height 20
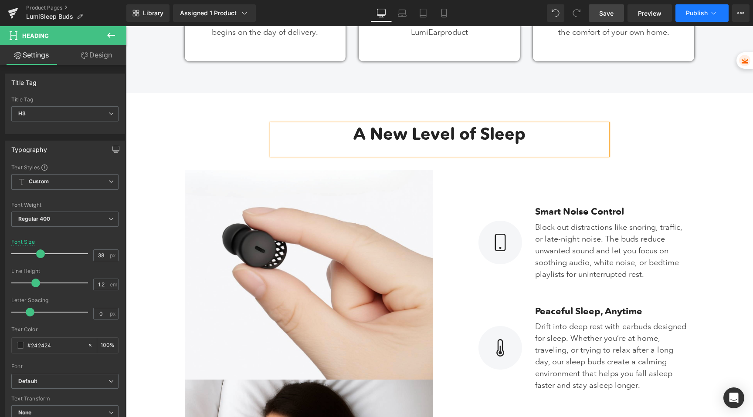
click at [696, 13] on span "Publish" at bounding box center [697, 13] width 22 height 7
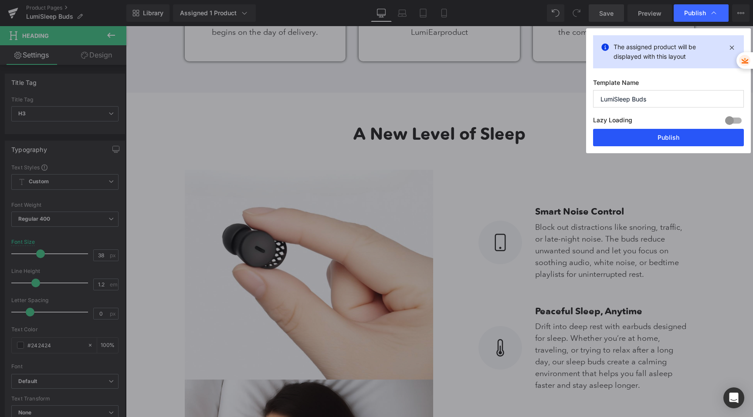
drag, startPoint x: 649, startPoint y: 135, endPoint x: 493, endPoint y: 10, distance: 199.4
click at [649, 135] on button "Publish" at bounding box center [668, 137] width 151 height 17
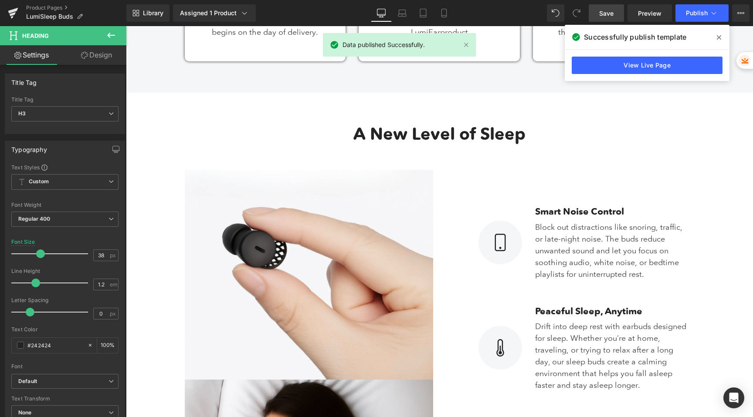
click at [594, 12] on link "Save" at bounding box center [606, 12] width 35 height 17
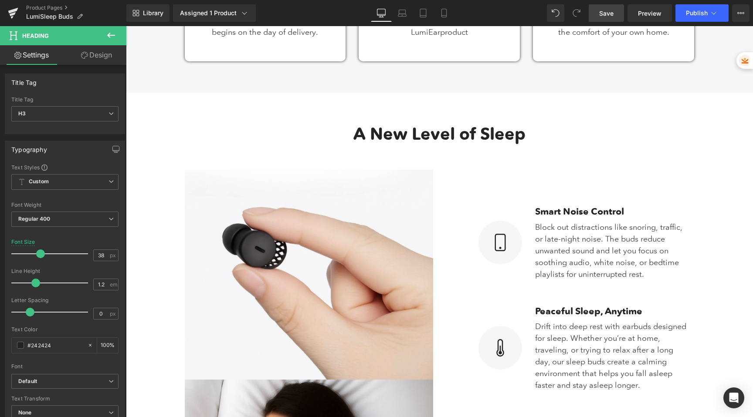
click at [601, 20] on link "Save" at bounding box center [606, 12] width 35 height 17
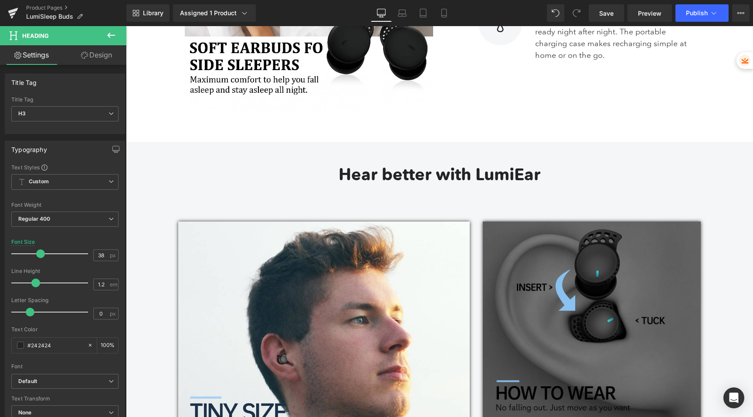
scroll to position [1290, 0]
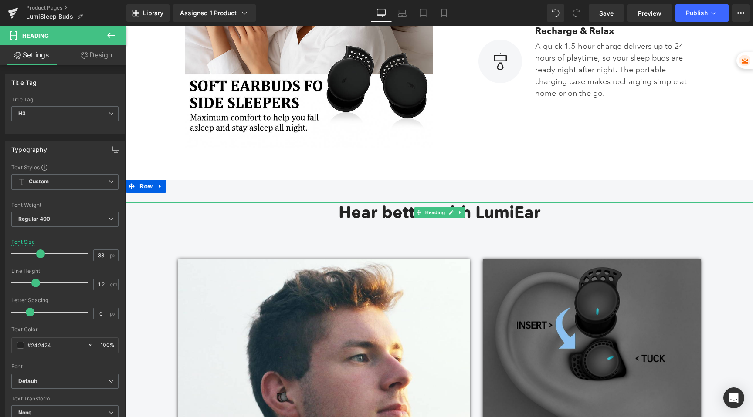
click at [380, 214] on b "Hear better with LumiEar" at bounding box center [440, 212] width 202 height 20
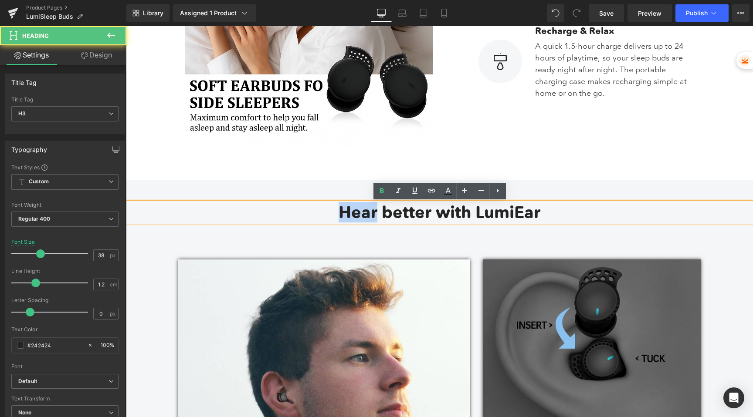
drag, startPoint x: 377, startPoint y: 214, endPoint x: 312, endPoint y: 214, distance: 64.9
click at [313, 214] on h3 "Hear better with LumiEar" at bounding box center [439, 213] width 627 height 20
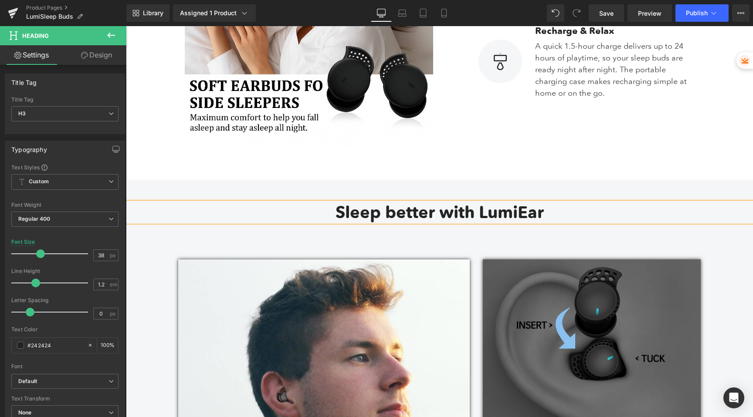
click at [394, 214] on b "Sleep better with LumiEar" at bounding box center [440, 212] width 208 height 20
click at [448, 214] on b "Sleep Better with LumiEar" at bounding box center [440, 212] width 208 height 20
click at [598, 10] on link "Save" at bounding box center [606, 12] width 35 height 17
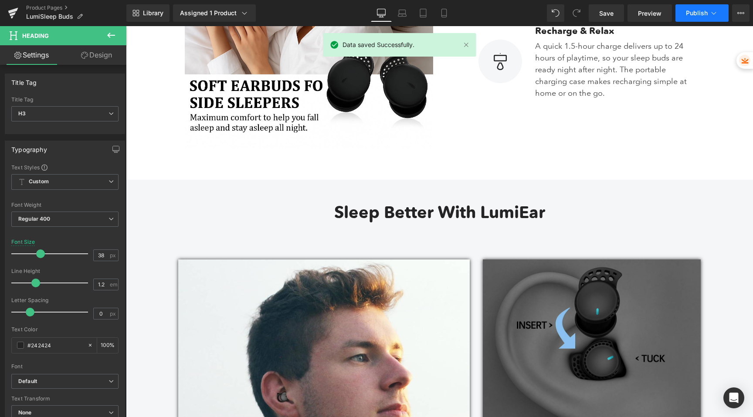
click at [703, 15] on span "Publish" at bounding box center [697, 13] width 22 height 7
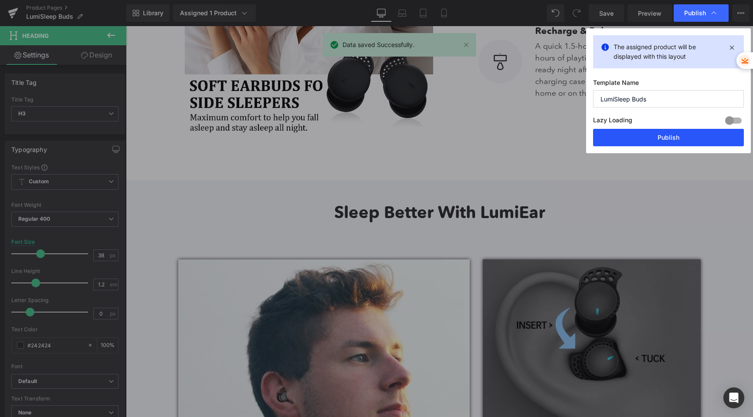
drag, startPoint x: 657, startPoint y: 140, endPoint x: 557, endPoint y: 68, distance: 123.1
click at [657, 140] on button "Publish" at bounding box center [668, 137] width 151 height 17
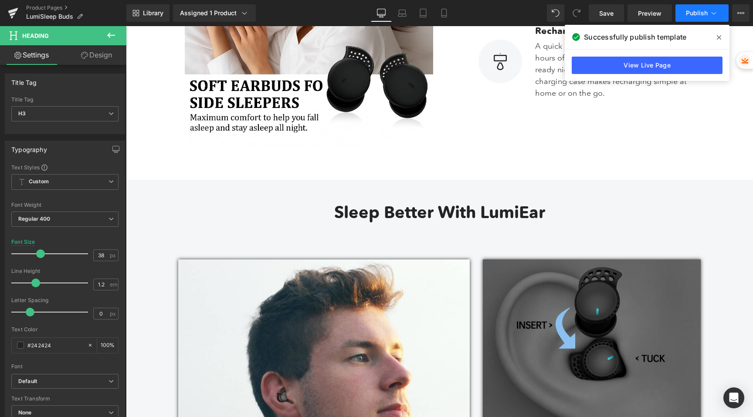
click at [696, 21] on button "Publish" at bounding box center [701, 12] width 53 height 17
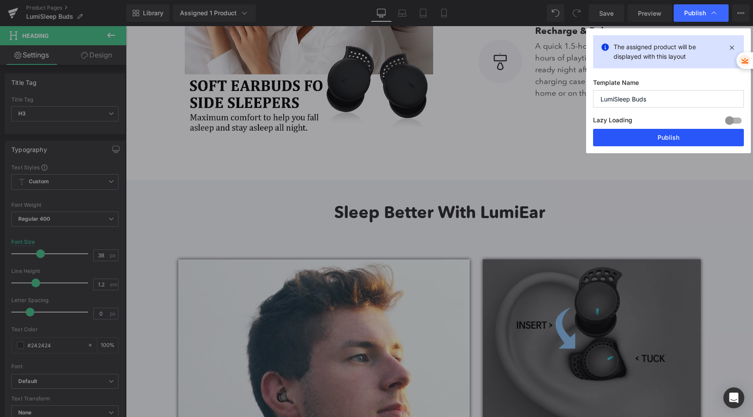
click at [613, 145] on button "Publish" at bounding box center [668, 137] width 151 height 17
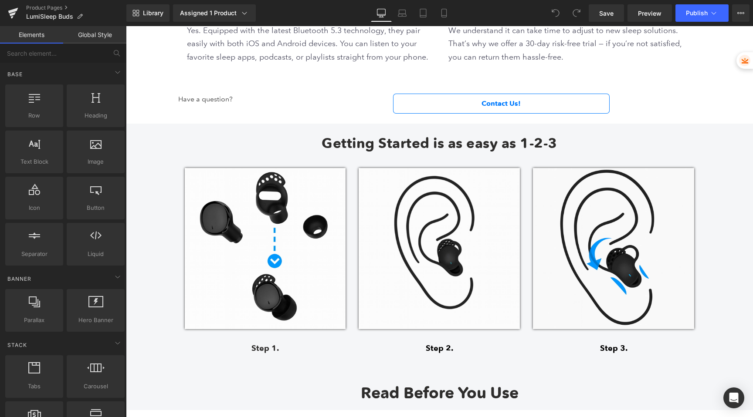
scroll to position [2499, 0]
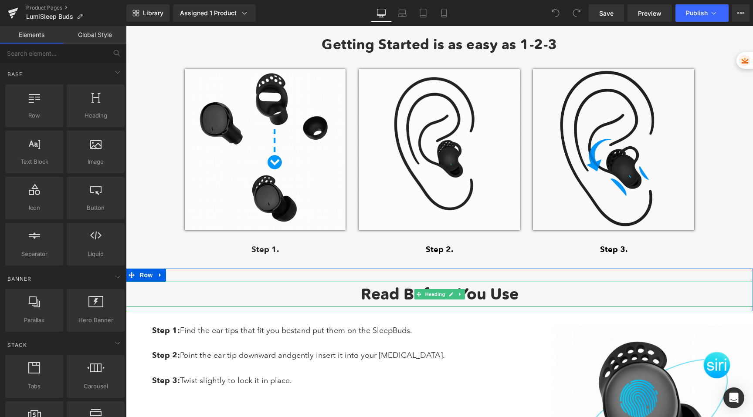
click at [392, 295] on strong "Read Before You Use" at bounding box center [440, 294] width 158 height 19
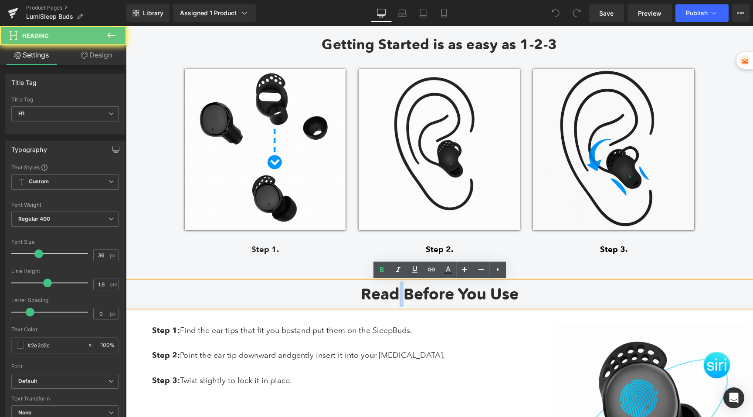
click at [392, 295] on strong "Read Before You Use" at bounding box center [440, 294] width 158 height 19
paste div
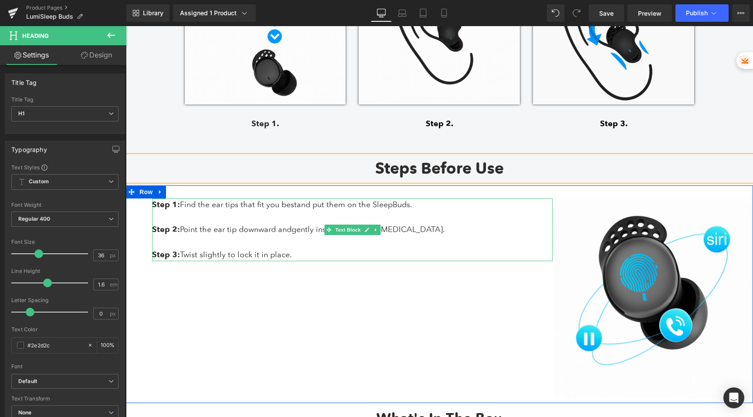
scroll to position [2632, 0]
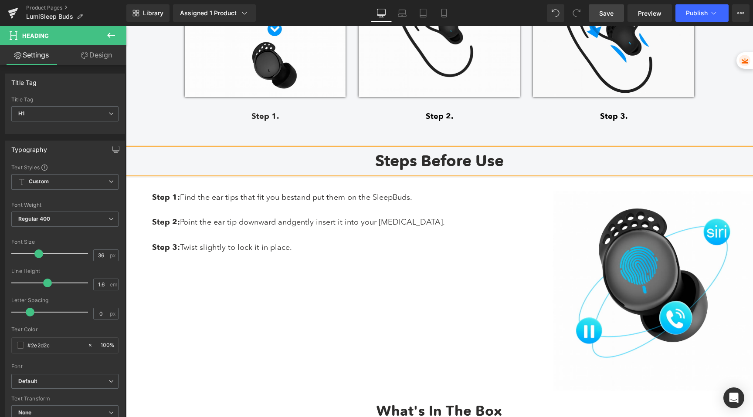
click at [603, 12] on span "Save" at bounding box center [606, 13] width 14 height 9
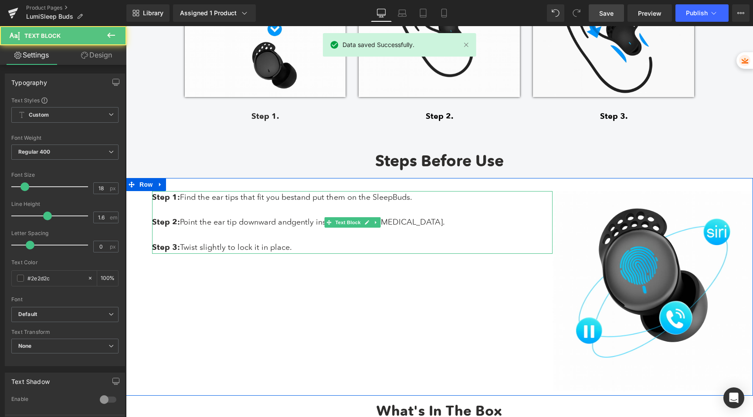
click at [221, 224] on p "Step 2: Point the ear tip downward and gently insert it into your ear canal." at bounding box center [352, 222] width 401 height 13
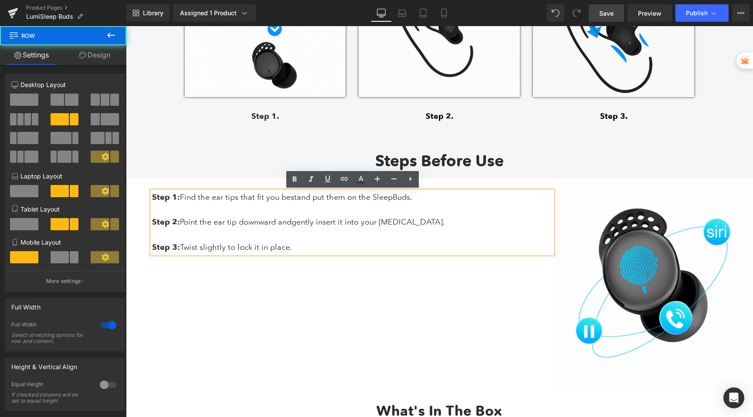
click at [452, 182] on div "Step 1: Find the ear tips that fit you best and put them on the SleepBuds. Step…" at bounding box center [439, 287] width 627 height 218
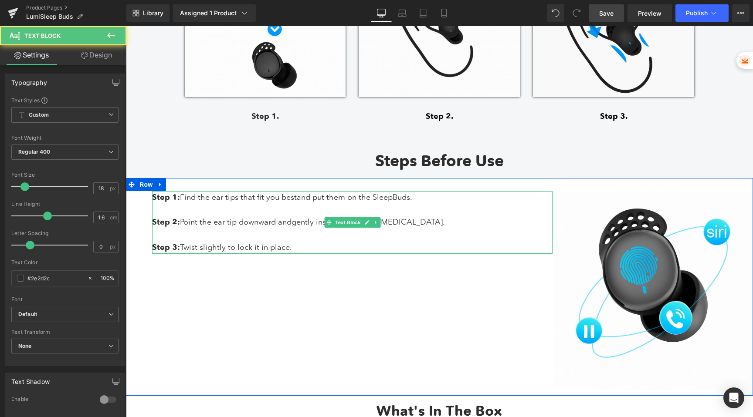
click at [424, 224] on p "Step 2: Point the ear tip downward and gently insert it into your ear canal." at bounding box center [352, 222] width 401 height 13
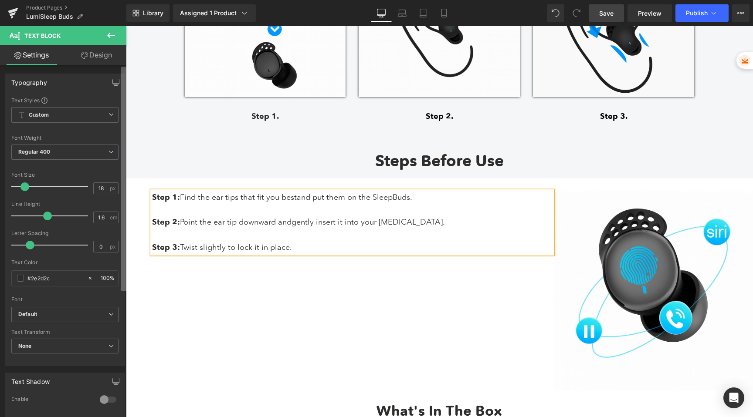
click at [126, 217] on b at bounding box center [123, 179] width 5 height 225
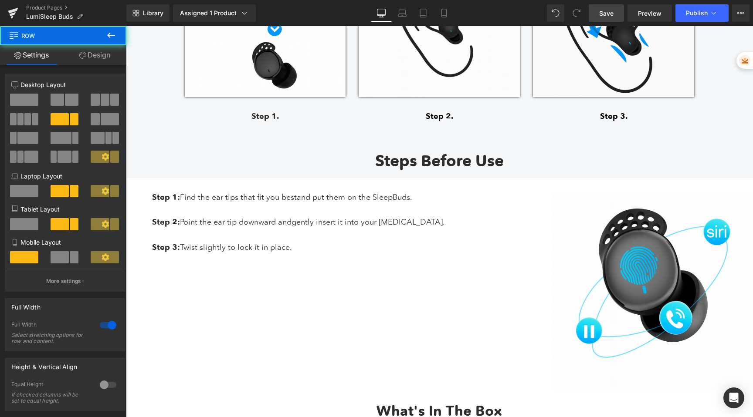
click at [145, 208] on div "Step 1: Find the ear tips that fit you best and put them on the SleepBuds. Step…" at bounding box center [439, 287] width 627 height 218
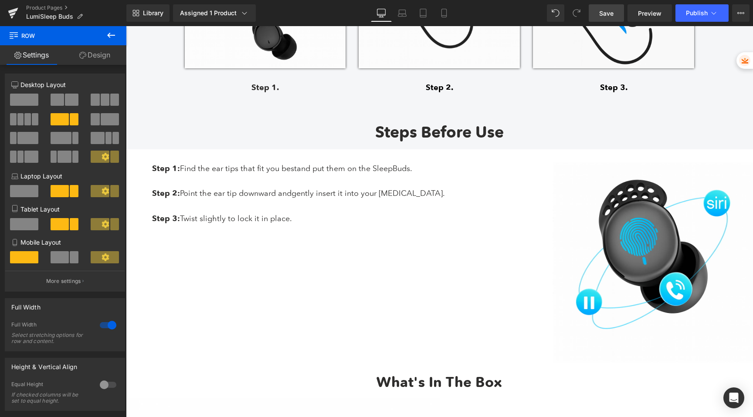
scroll to position [2650, 0]
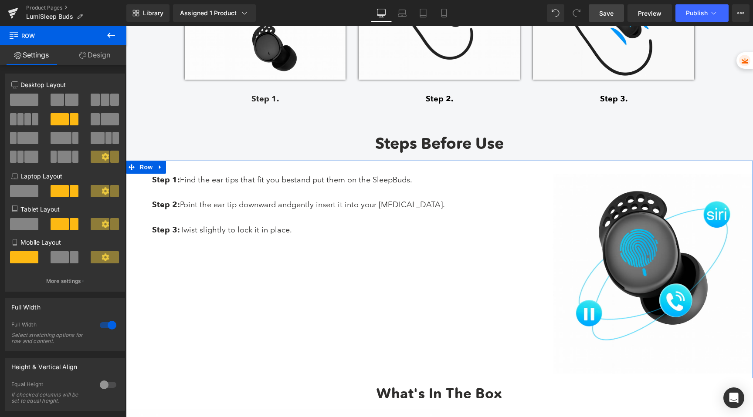
click at [299, 261] on div "Step 1: Find the ear tips that fit you best and put them on the SleepBuds. Step…" at bounding box center [439, 270] width 627 height 218
click at [102, 120] on span at bounding box center [110, 119] width 18 height 12
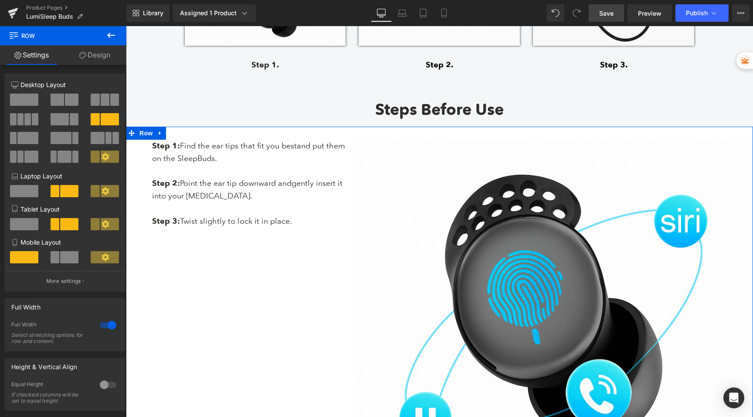
scroll to position [2678, 0]
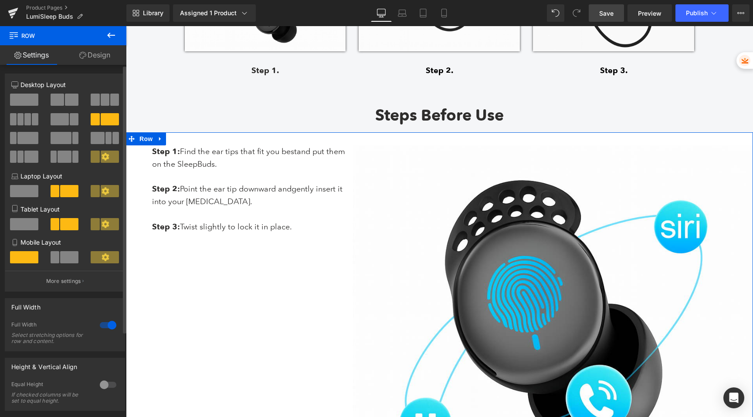
click at [70, 118] on span at bounding box center [74, 119] width 9 height 12
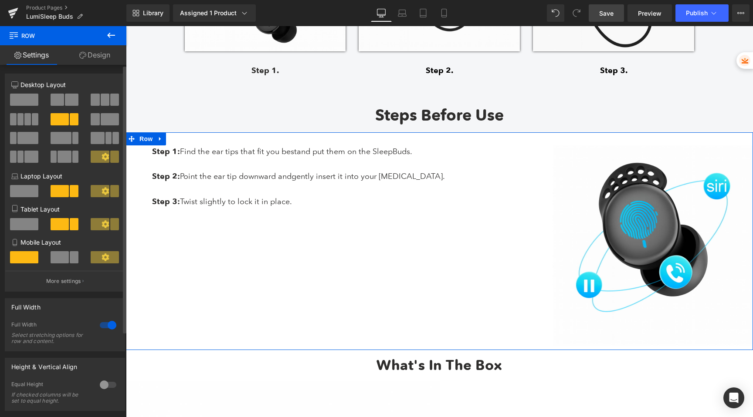
click at [68, 136] on span at bounding box center [61, 138] width 21 height 12
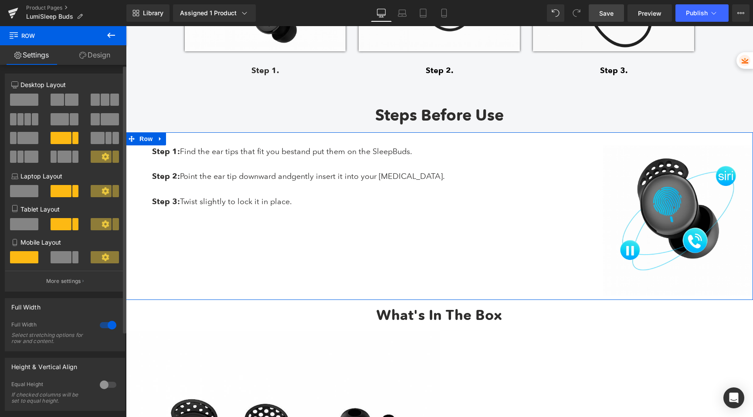
click at [70, 123] on span at bounding box center [74, 119] width 9 height 12
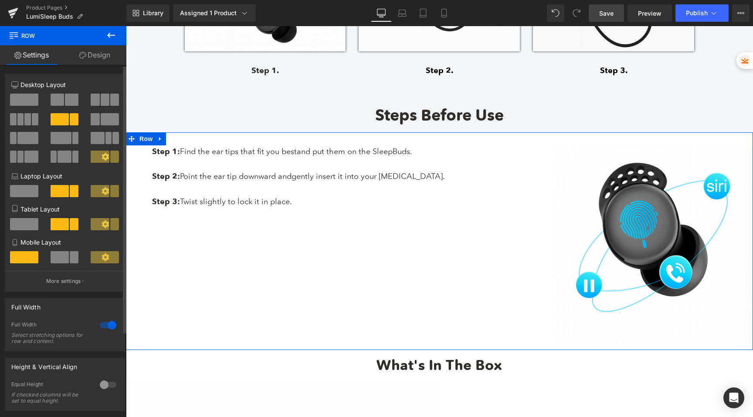
click at [68, 139] on span at bounding box center [61, 138] width 21 height 12
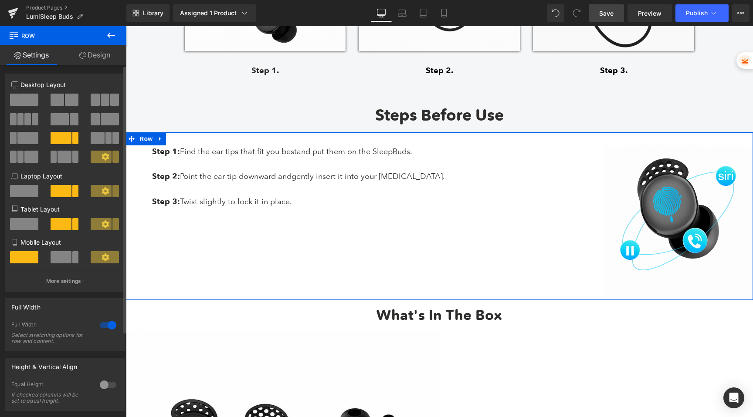
click at [62, 117] on span at bounding box center [60, 119] width 18 height 12
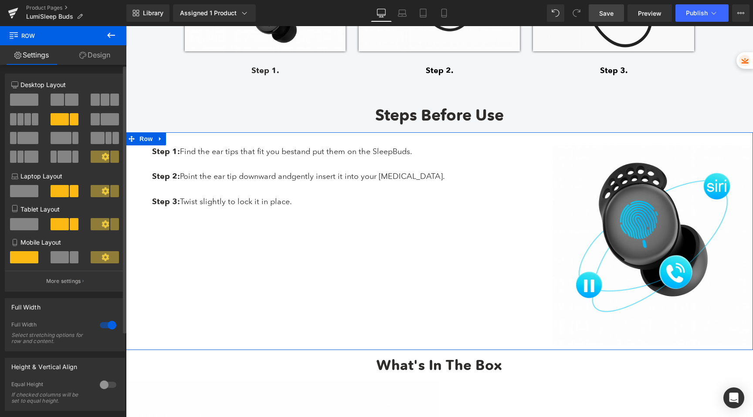
click at [62, 140] on span at bounding box center [61, 138] width 21 height 12
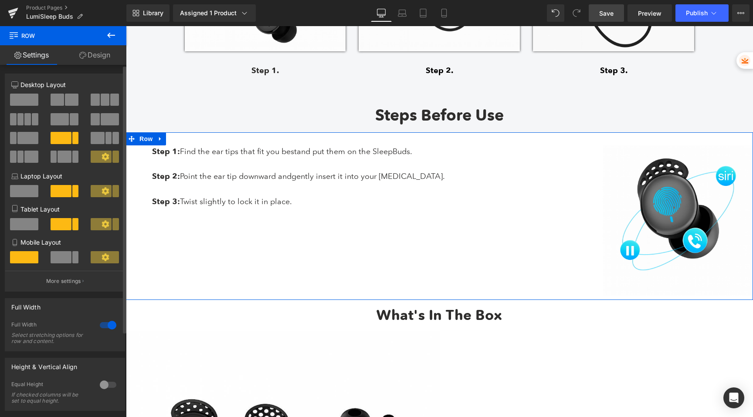
click at [59, 115] on span at bounding box center [60, 119] width 18 height 12
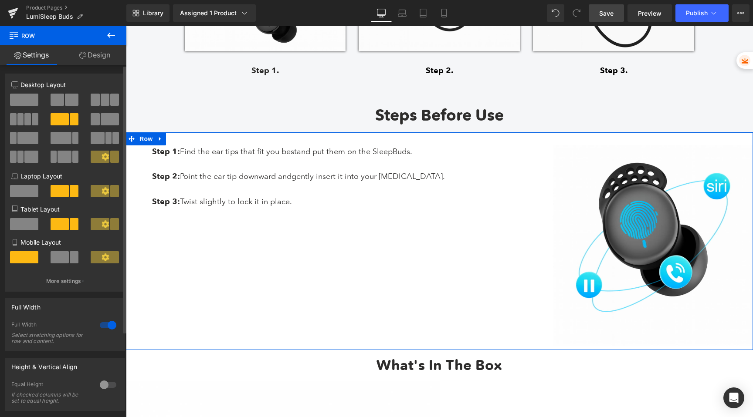
click at [61, 139] on span at bounding box center [61, 138] width 21 height 12
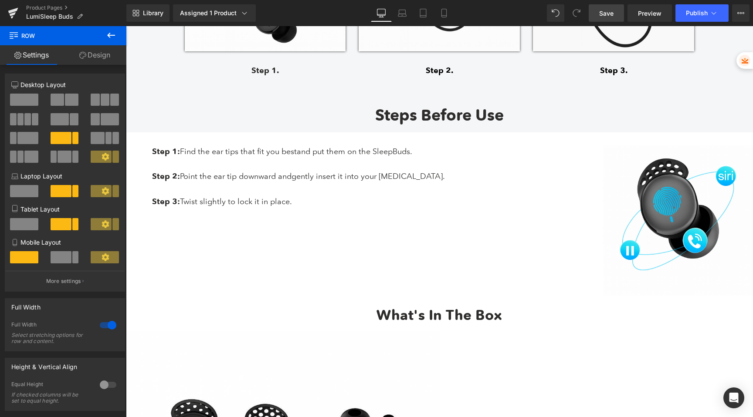
click at [604, 12] on span "Save" at bounding box center [606, 13] width 14 height 9
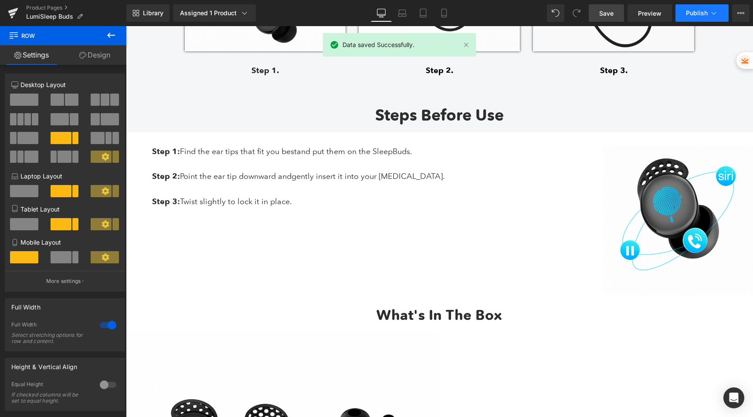
click at [701, 12] on span "Publish" at bounding box center [697, 13] width 22 height 7
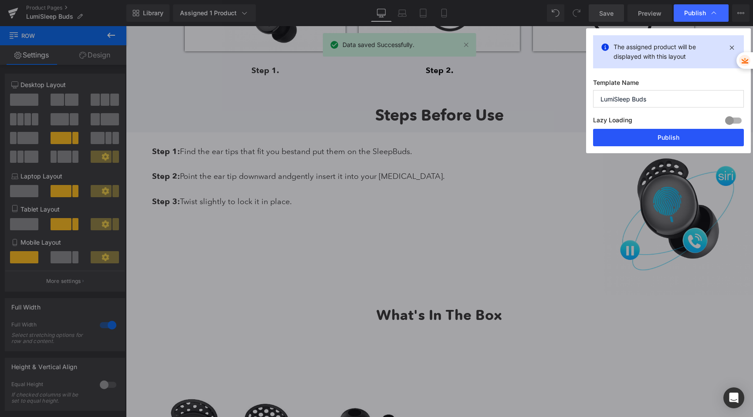
click at [652, 142] on button "Publish" at bounding box center [668, 137] width 151 height 17
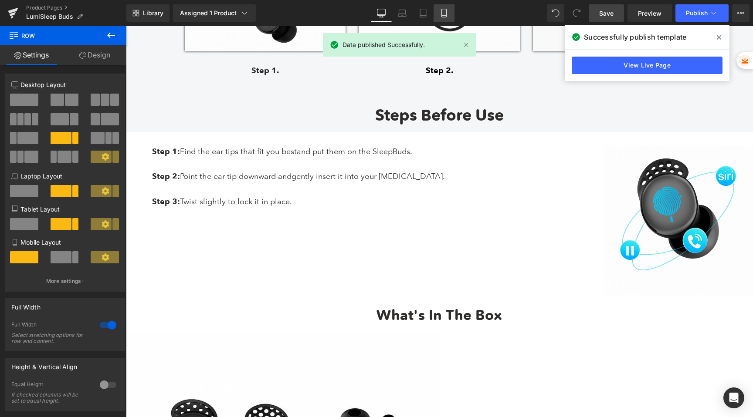
click at [436, 17] on link "Mobile" at bounding box center [444, 12] width 21 height 17
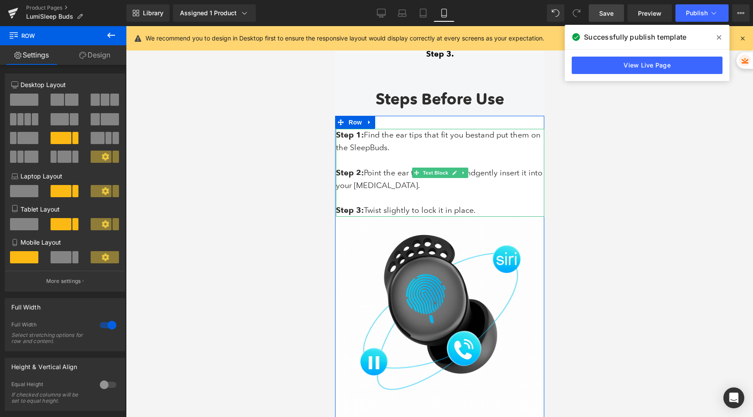
scroll to position [4497, 0]
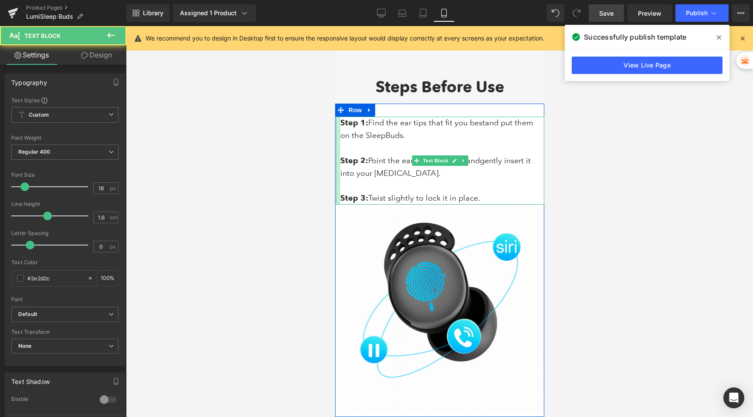
drag, startPoint x: 336, startPoint y: 133, endPoint x: 341, endPoint y: 132, distance: 4.4
click at [341, 132] on div "Step 1: Find the ear tips that fit you best and put them on the SleepBuds. Step…" at bounding box center [440, 161] width 208 height 88
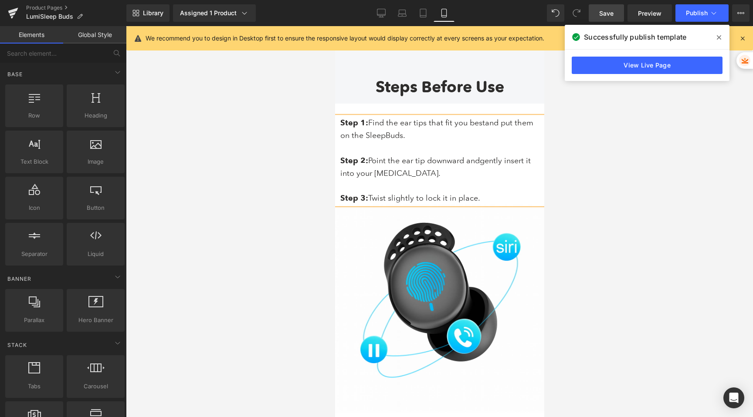
click at [596, 136] on div at bounding box center [439, 221] width 627 height 391
click at [604, 17] on link "Save" at bounding box center [606, 12] width 35 height 17
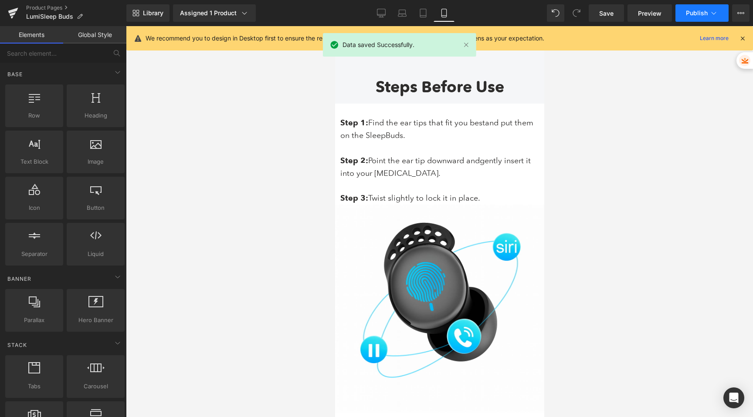
click at [708, 16] on button "Publish" at bounding box center [701, 12] width 53 height 17
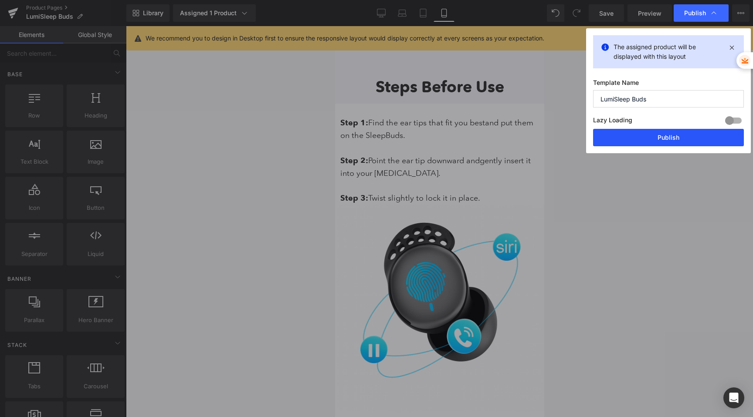
click at [643, 142] on button "Publish" at bounding box center [668, 137] width 151 height 17
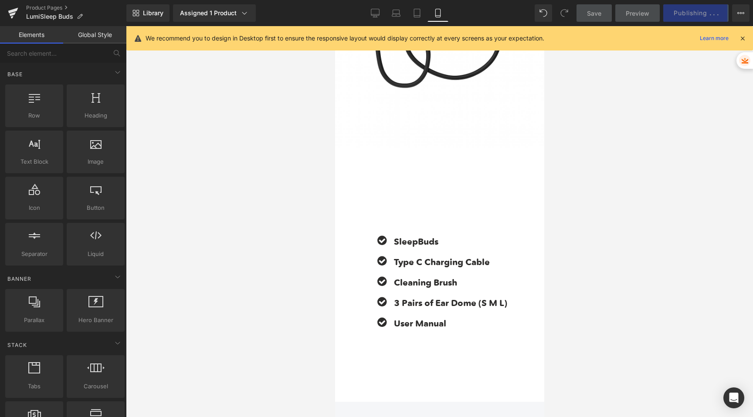
scroll to position [5064, 0]
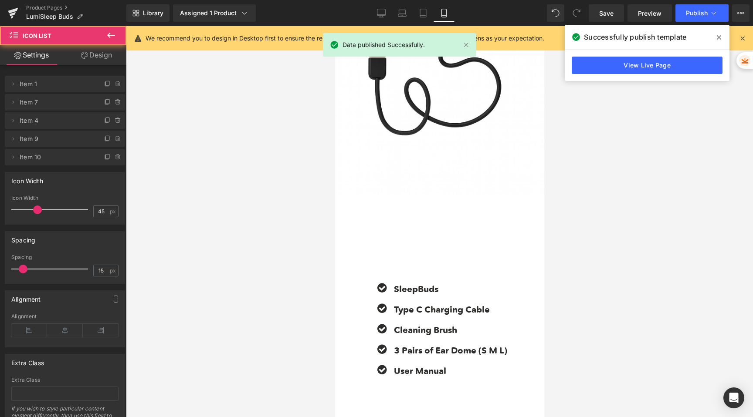
click at [424, 249] on div "Icon SleepBuds Text Block Icon Type C Charging Cable Text Block Icon Cleaning B…" at bounding box center [439, 322] width 209 height 255
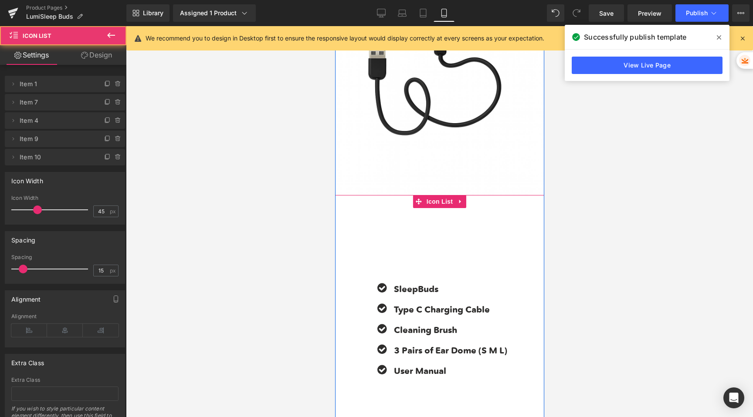
click at [367, 214] on div "Icon SleepBuds Text Block Icon Type C Charging Cable Text Block Icon Cleaning B…" at bounding box center [439, 322] width 209 height 255
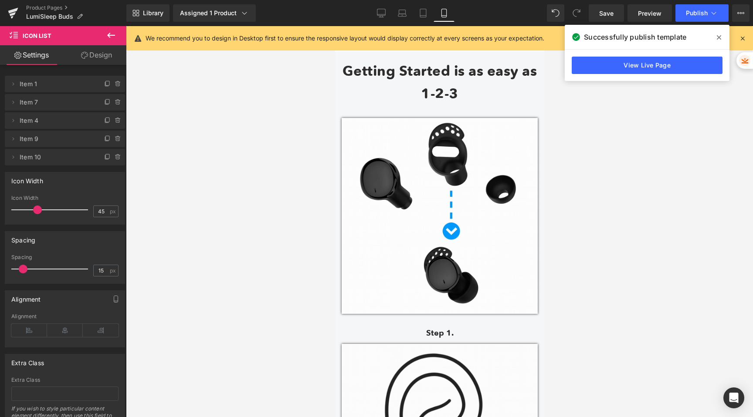
scroll to position [3322, 0]
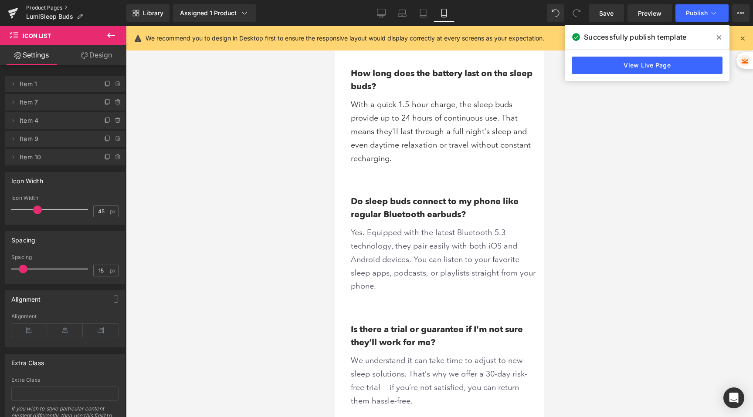
click at [37, 8] on link "Product Pages" at bounding box center [76, 7] width 100 height 7
